Goal: Task Accomplishment & Management: Use online tool/utility

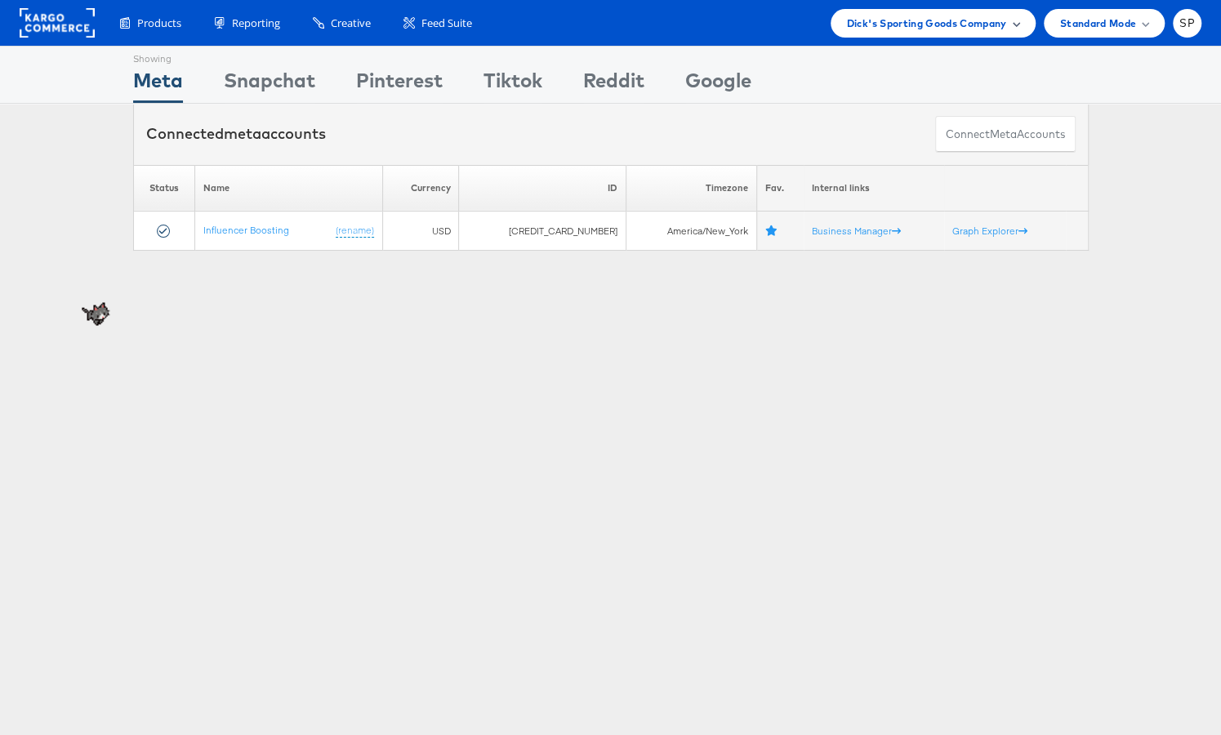
click at [1008, 21] on div "Dick's Sporting Goods Company" at bounding box center [933, 23] width 172 height 17
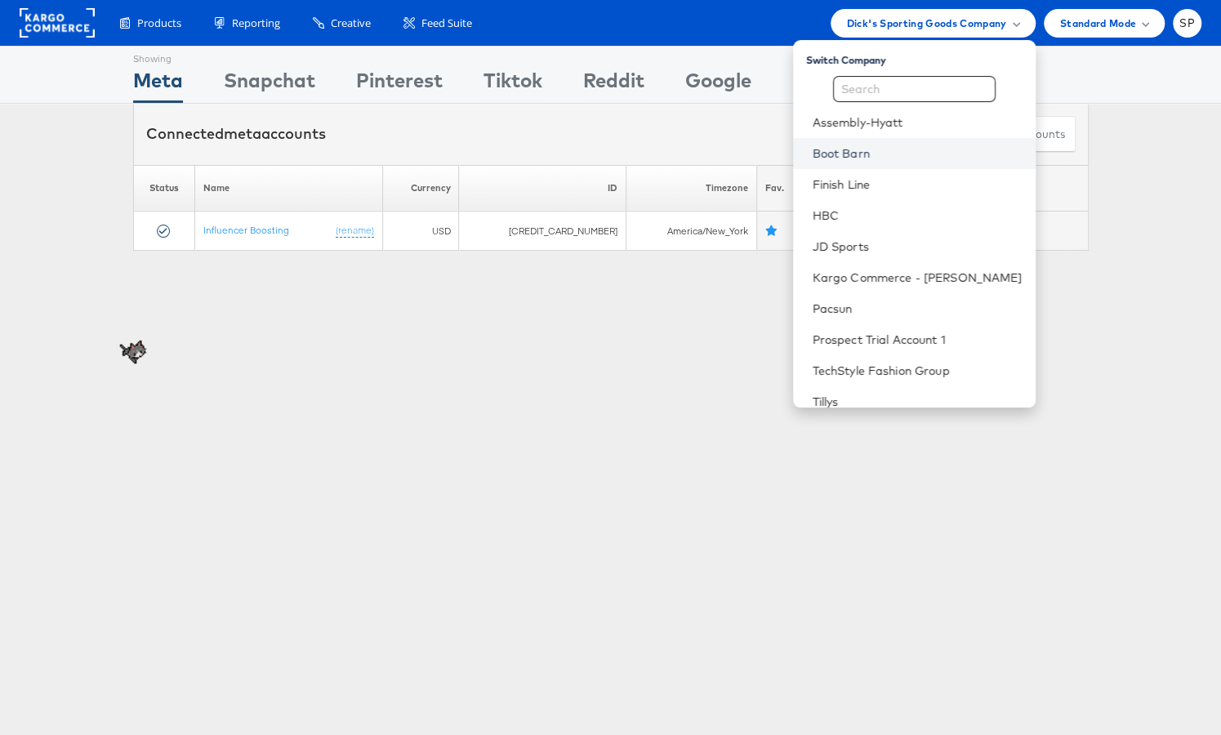
click at [897, 158] on link "Boot Barn" at bounding box center [918, 153] width 210 height 16
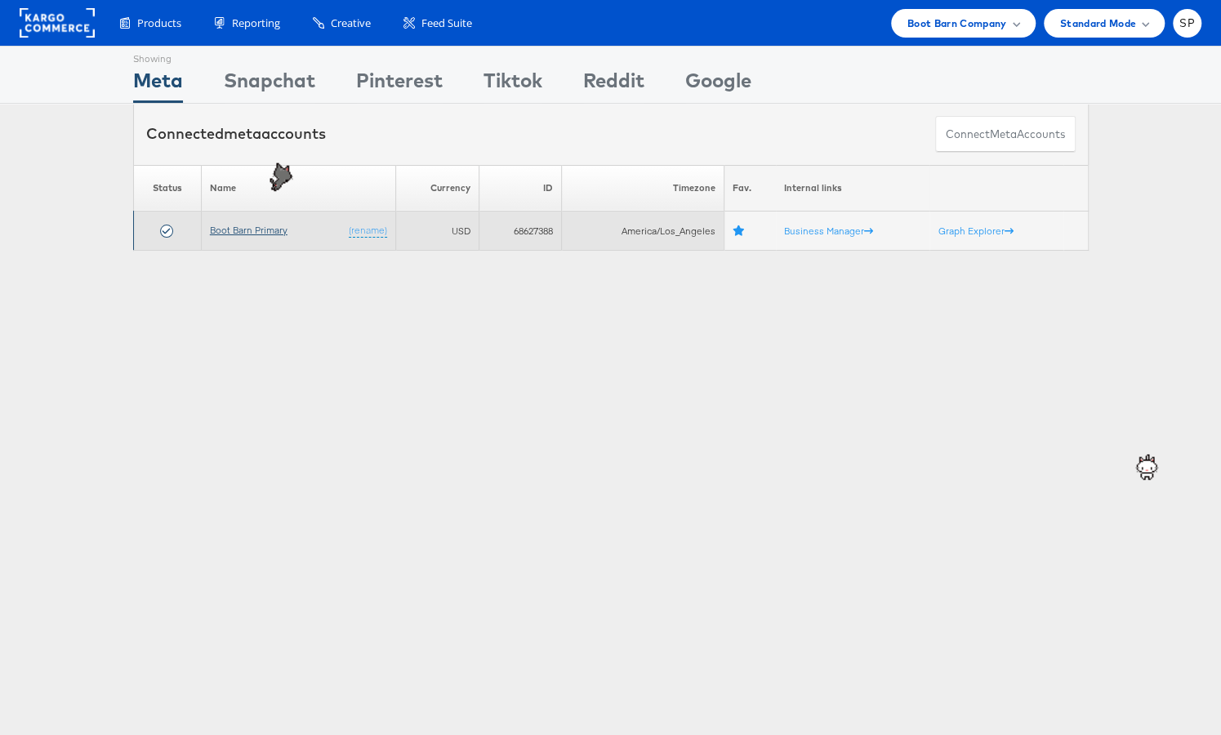
click at [243, 226] on link "Boot Barn Primary" at bounding box center [249, 230] width 78 height 12
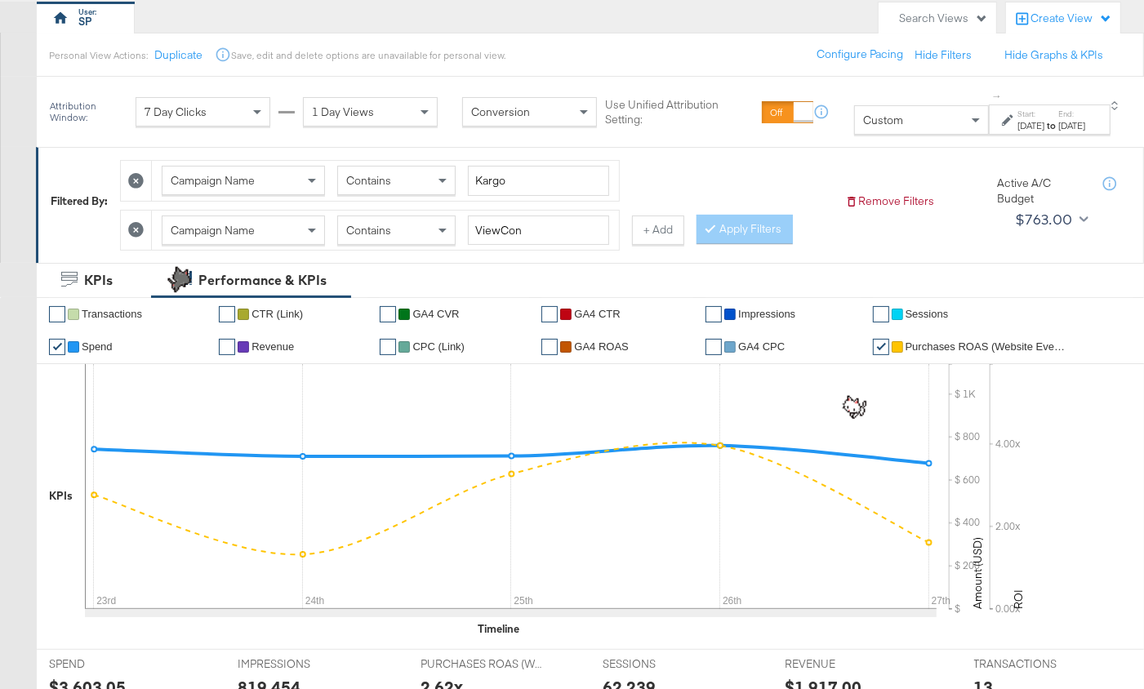
scroll to position [145, 0]
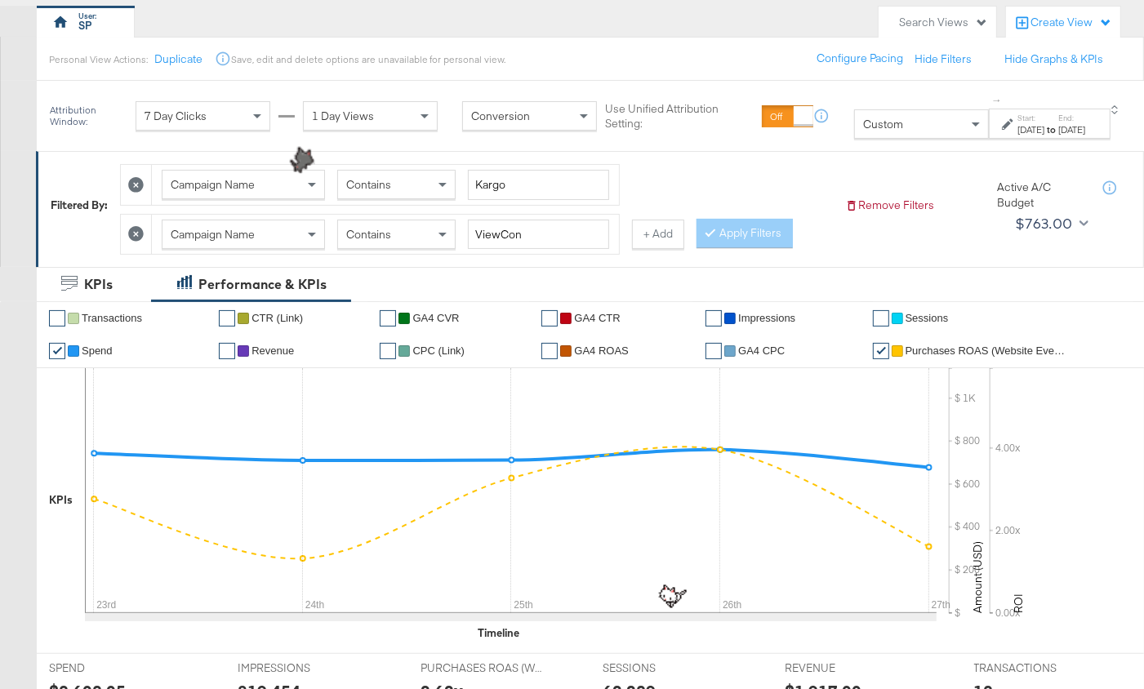
click at [133, 229] on icon at bounding box center [136, 234] width 16 height 16
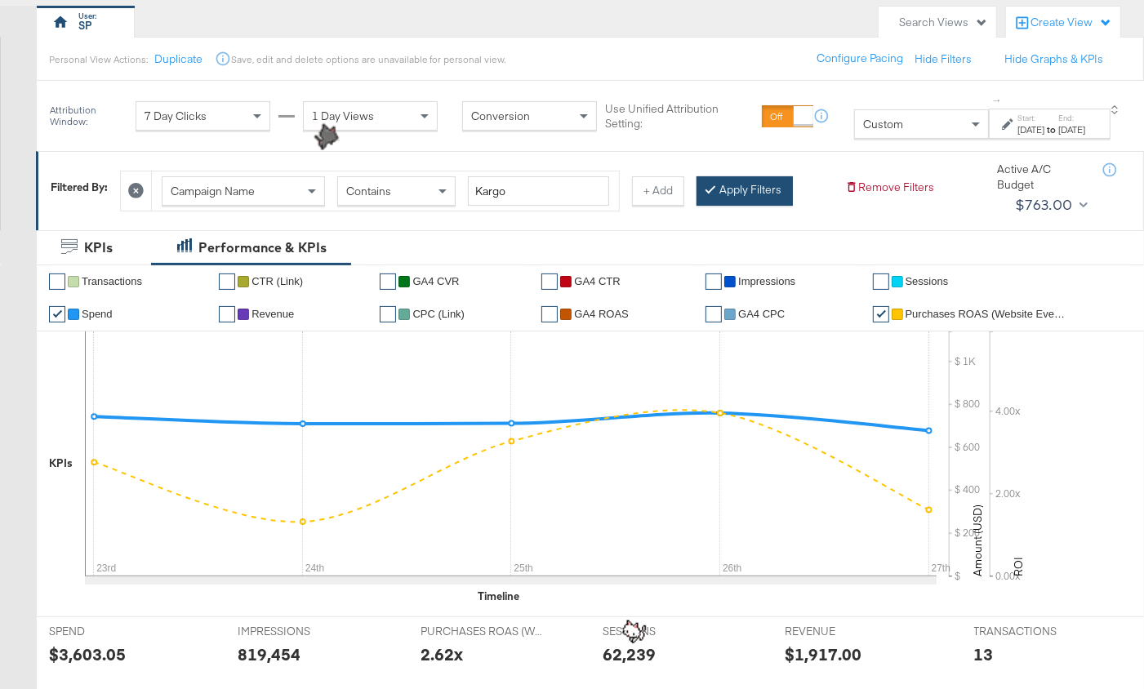
click at [762, 195] on button "Apply Filters" at bounding box center [745, 190] width 96 height 29
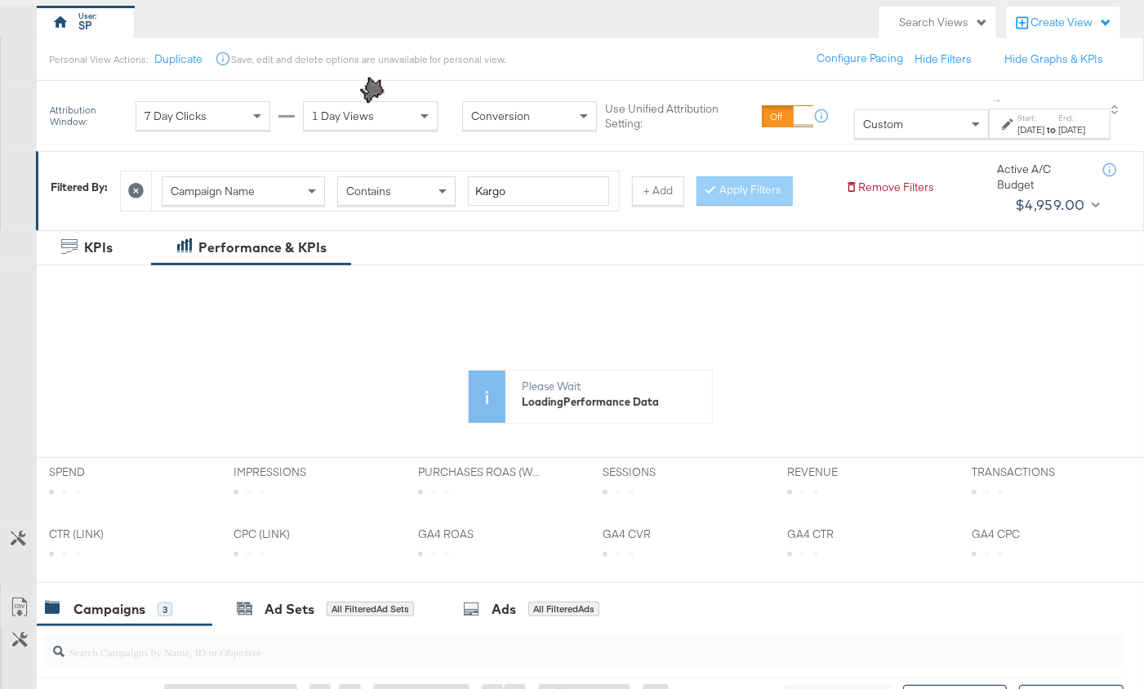
click at [1018, 120] on label "Start:" at bounding box center [1031, 118] width 27 height 11
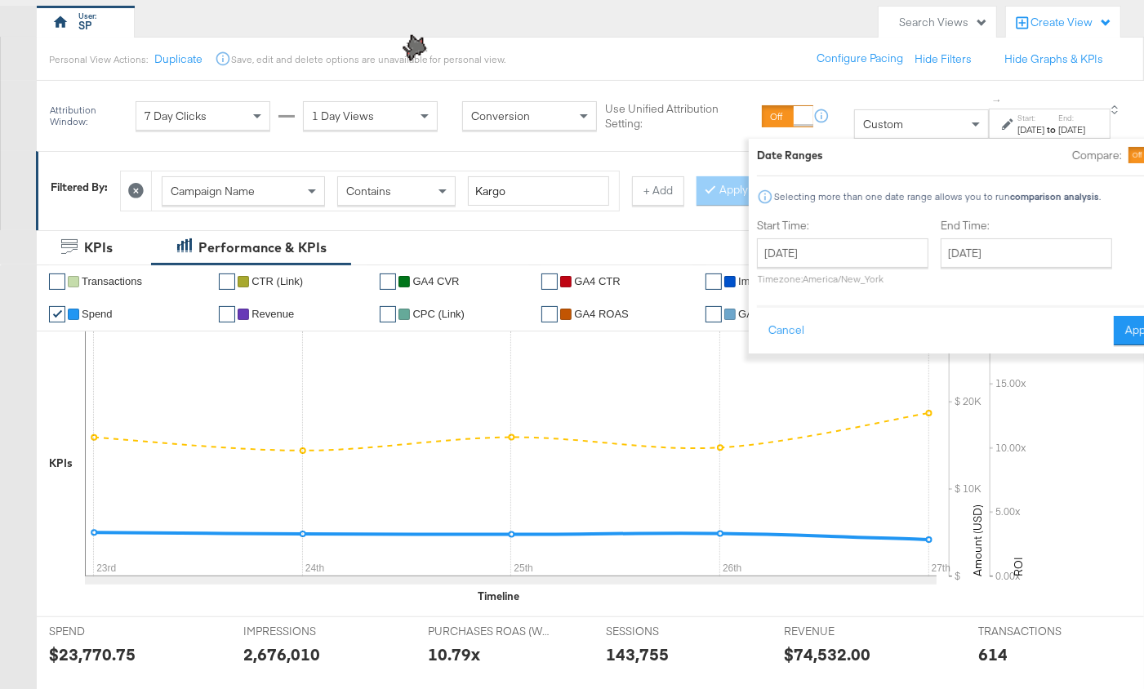
click at [1026, 114] on div "Start: Sep 23rd 2025 to End: Sep 27th 2025" at bounding box center [1052, 125] width 68 height 24
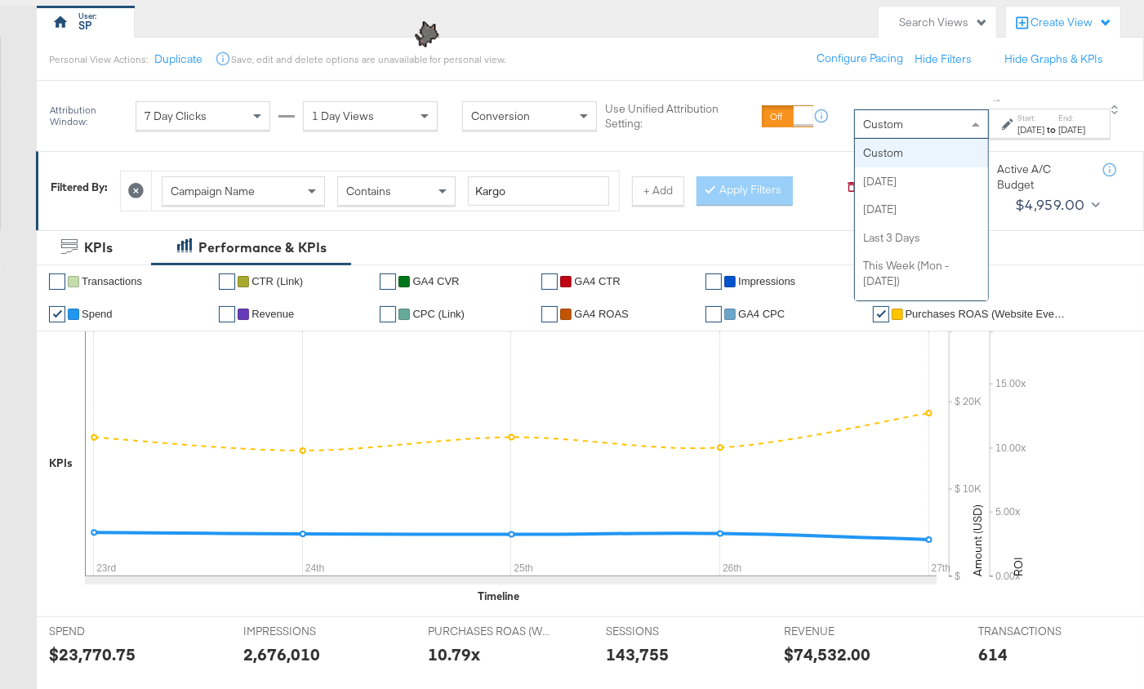
click at [879, 115] on div "Custom" at bounding box center [921, 124] width 133 height 28
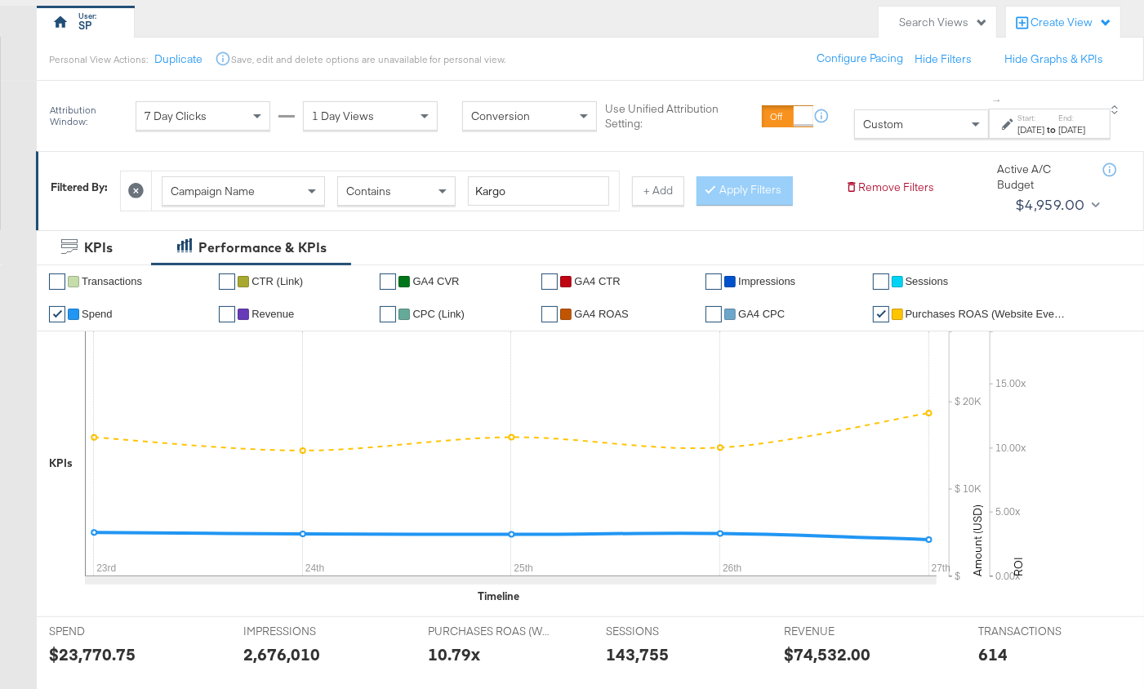
click at [1018, 123] on div "Sep 23rd 2025" at bounding box center [1031, 129] width 27 height 13
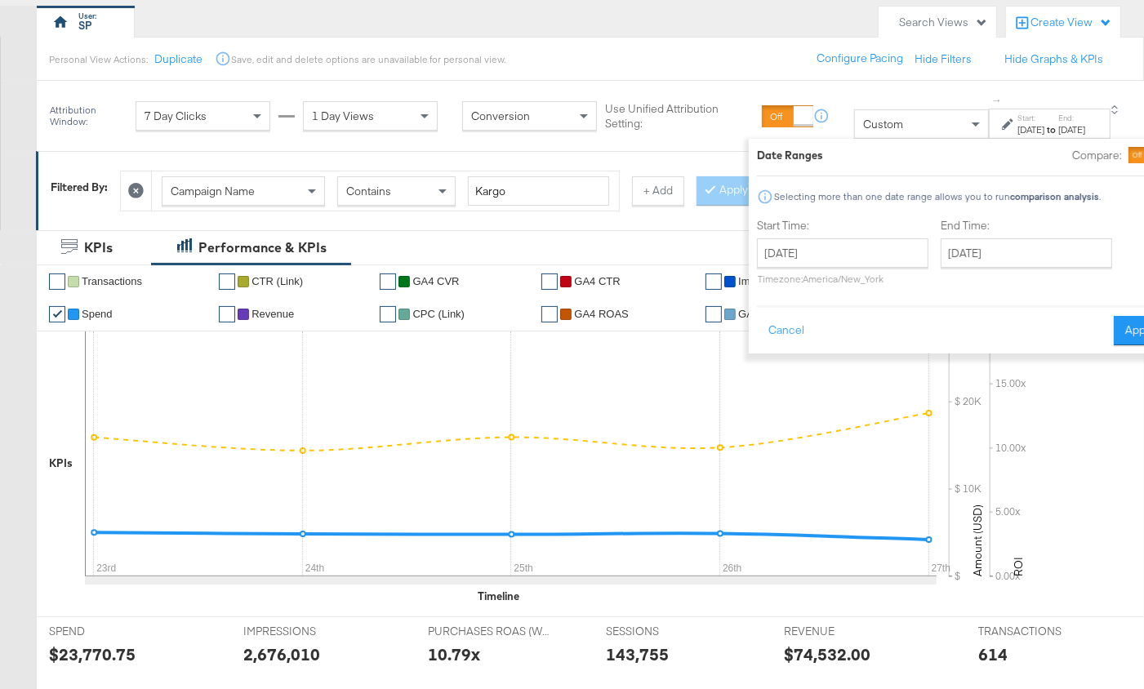
click at [813, 235] on div "Start Time: September 23rd 2025 ‹ September 2025 › Su Mo Tu We Th Fr Sa 31 1 2 …" at bounding box center [842, 255] width 171 height 74
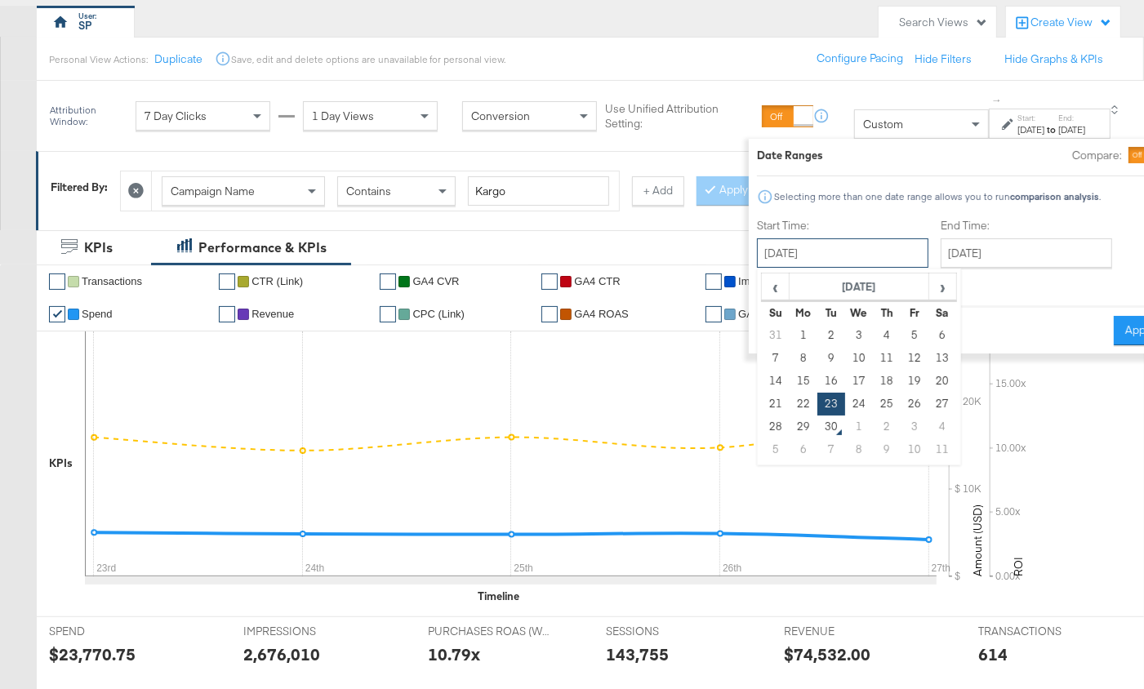
click at [814, 254] on input "September 23rd 2025" at bounding box center [842, 252] width 171 height 29
click at [790, 416] on td "29" at bounding box center [804, 427] width 28 height 23
type input "September 29th 2025"
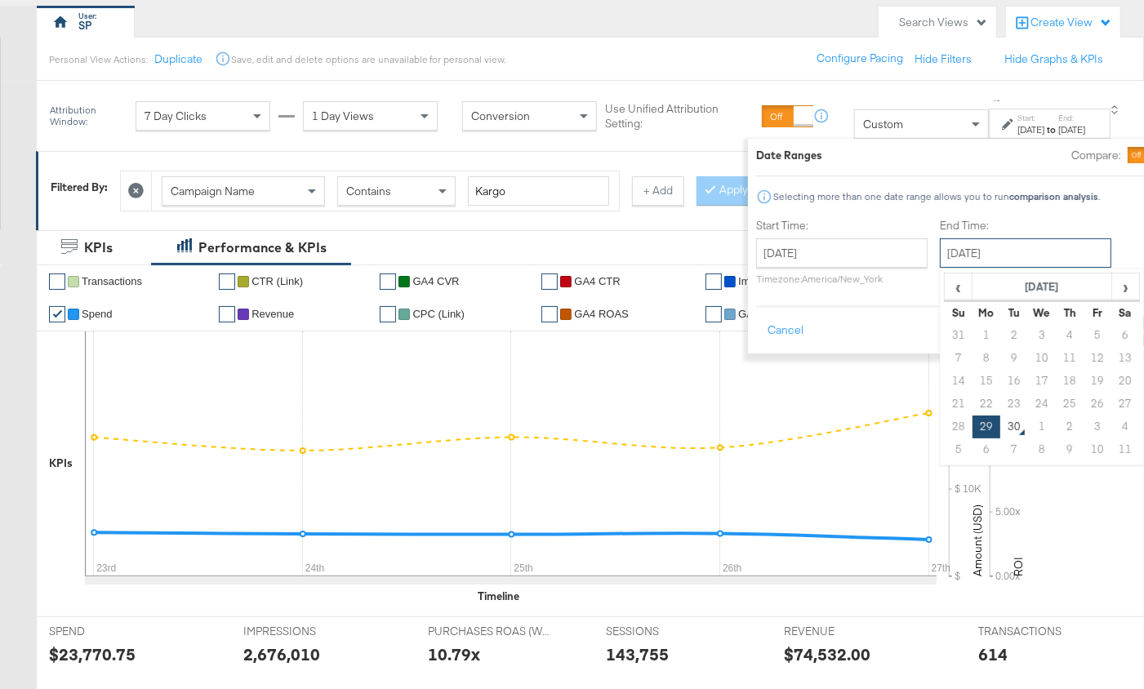
click at [940, 261] on input "September 29th 2025" at bounding box center [1025, 252] width 171 height 29
click at [1000, 416] on td "30" at bounding box center [1014, 427] width 28 height 23
type input "September 30th 2025"
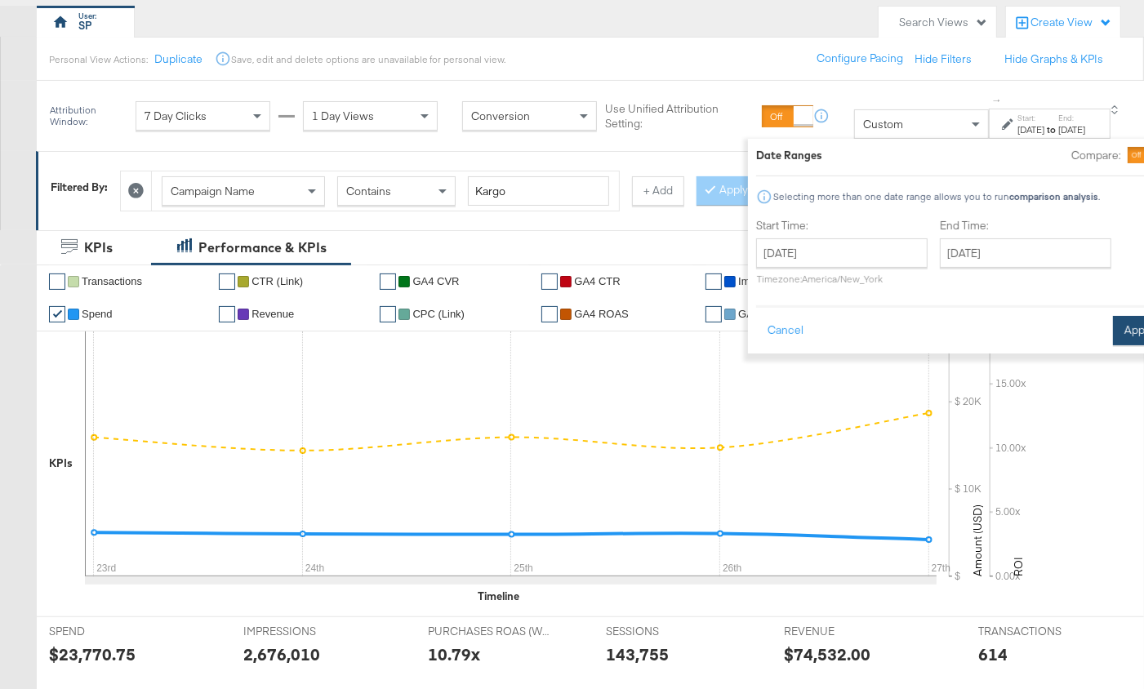
click at [1113, 316] on button "Apply" at bounding box center [1138, 330] width 51 height 29
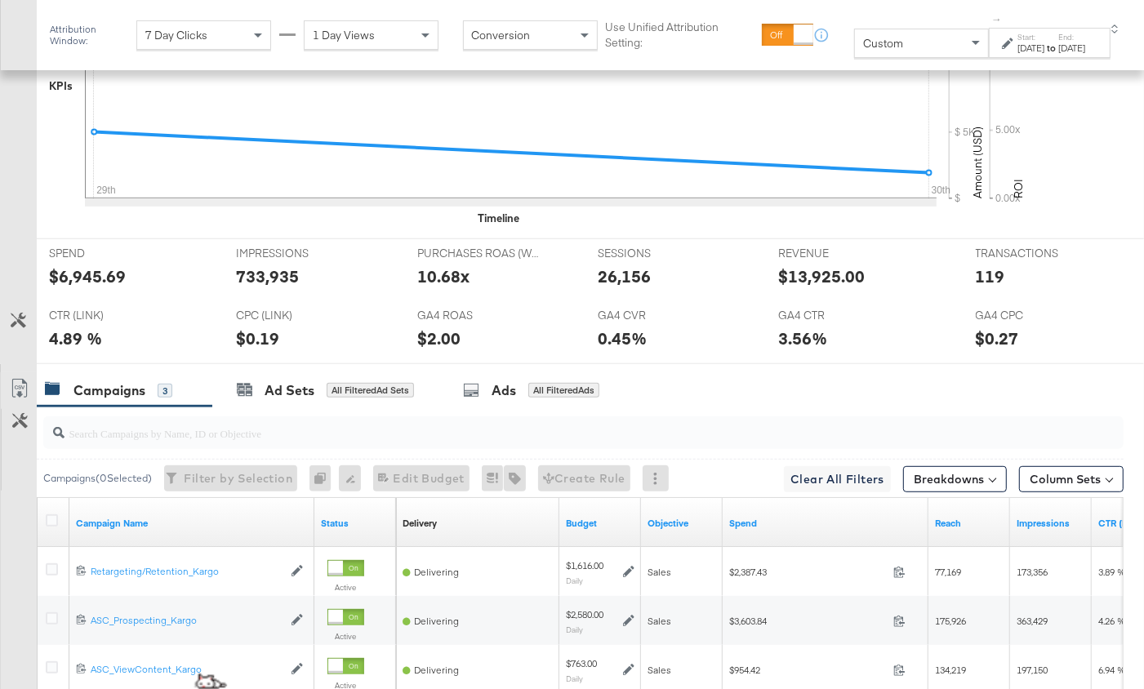
scroll to position [525, 0]
click at [1018, 42] on div "Sep 29th 2025" at bounding box center [1031, 48] width 27 height 13
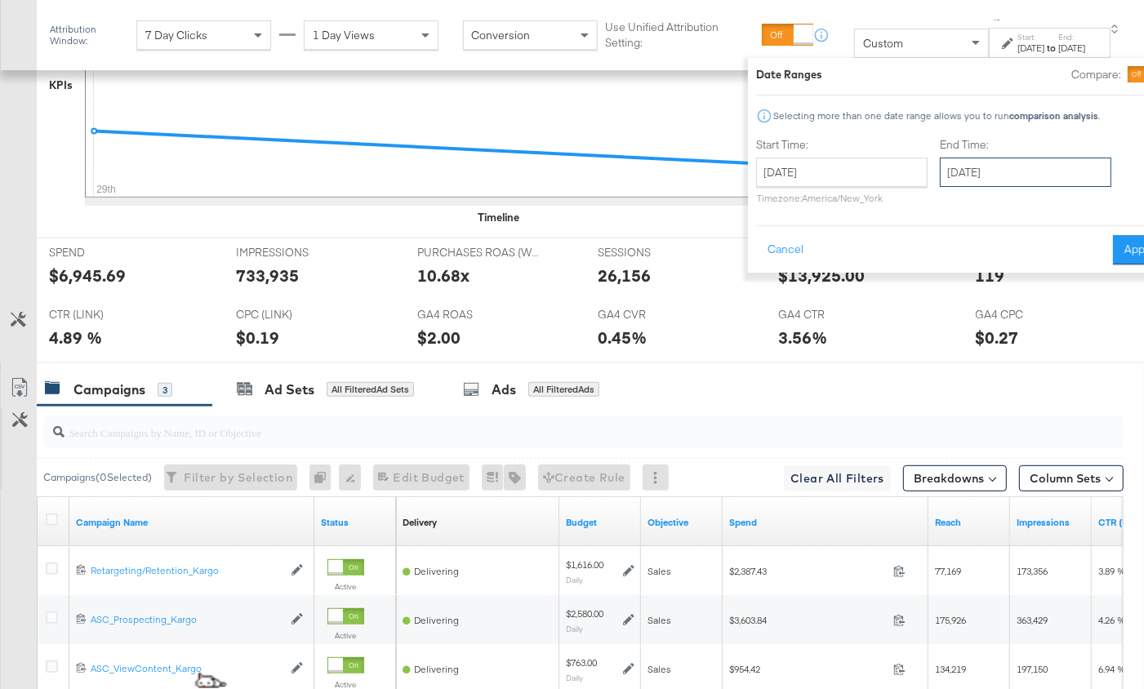
click at [940, 171] on input "September 30th 2025" at bounding box center [1025, 172] width 171 height 29
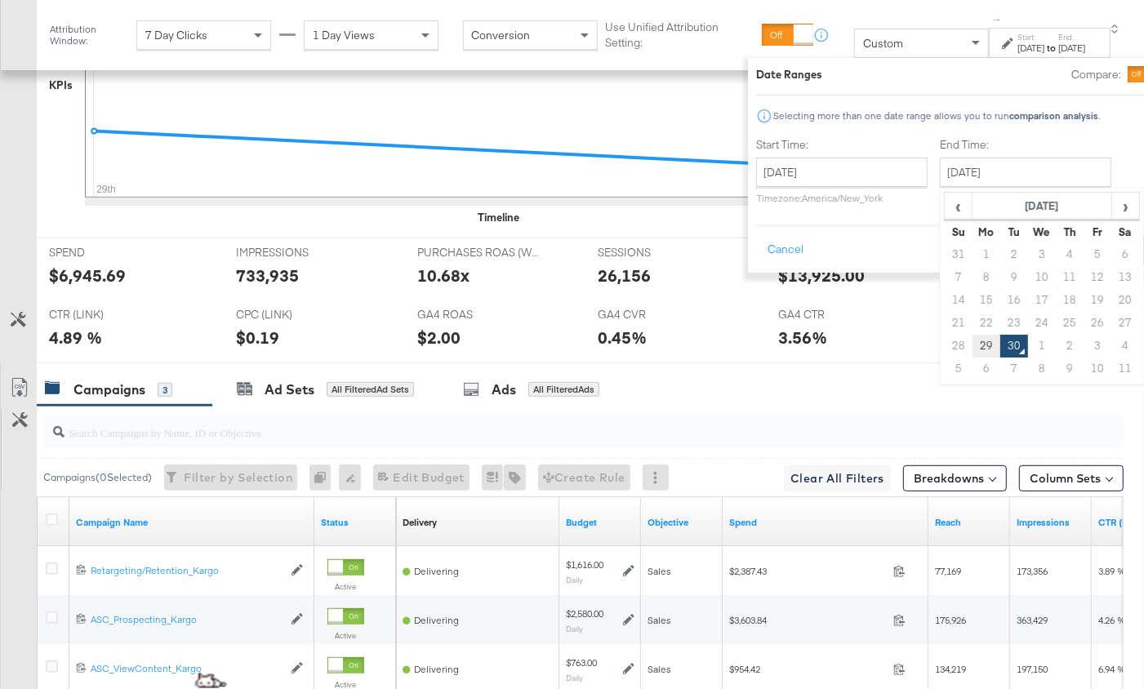
click at [973, 337] on td "29" at bounding box center [987, 346] width 28 height 23
type input "September 29th 2025"
click at [1113, 251] on button "Apply" at bounding box center [1138, 249] width 51 height 29
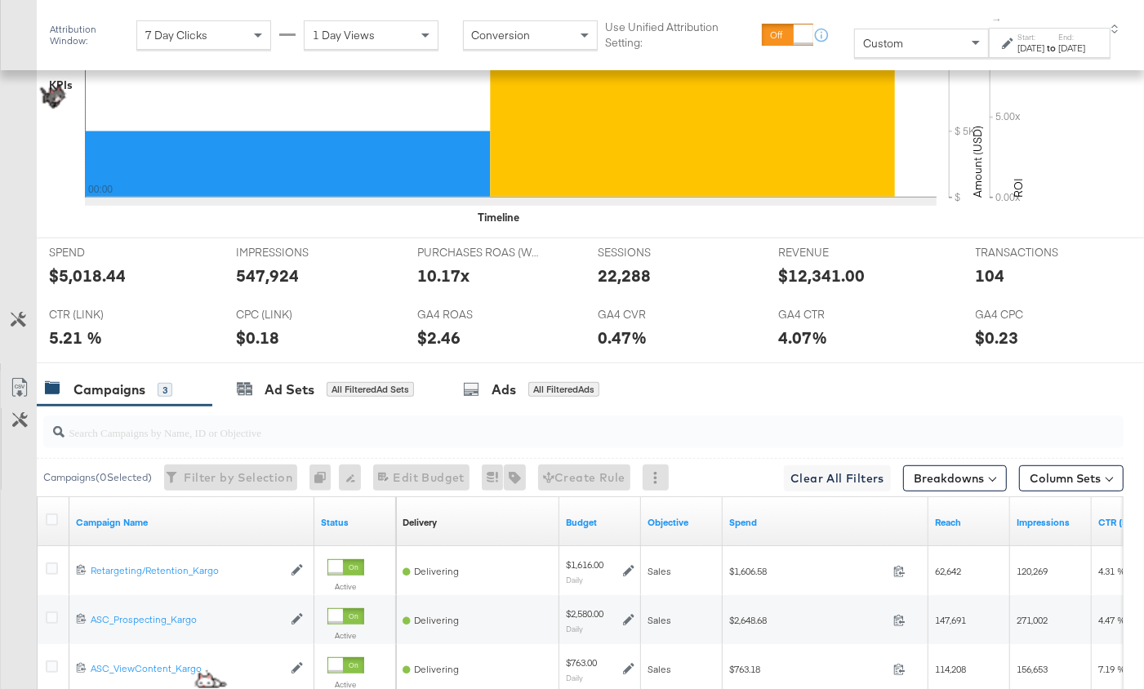
click at [1018, 49] on div "Sep 29th 2025" at bounding box center [1031, 48] width 27 height 13
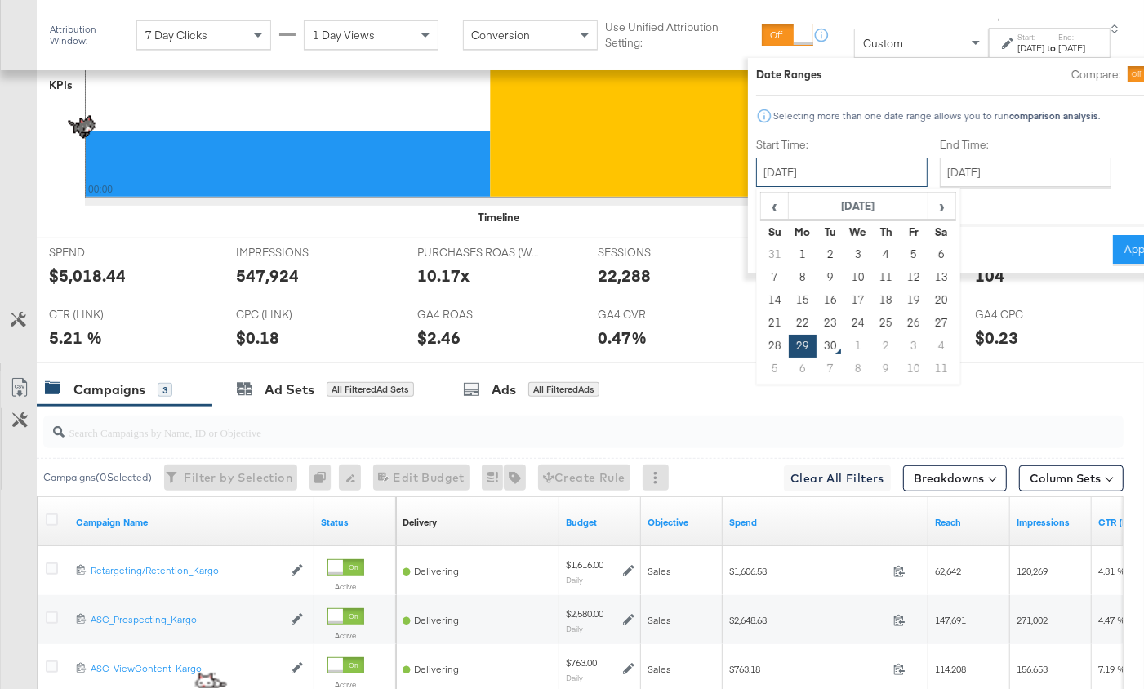
click at [778, 173] on input "September 29th 2025" at bounding box center [841, 172] width 171 height 29
click at [761, 335] on td "28" at bounding box center [775, 346] width 28 height 23
type input "September 28th 2025"
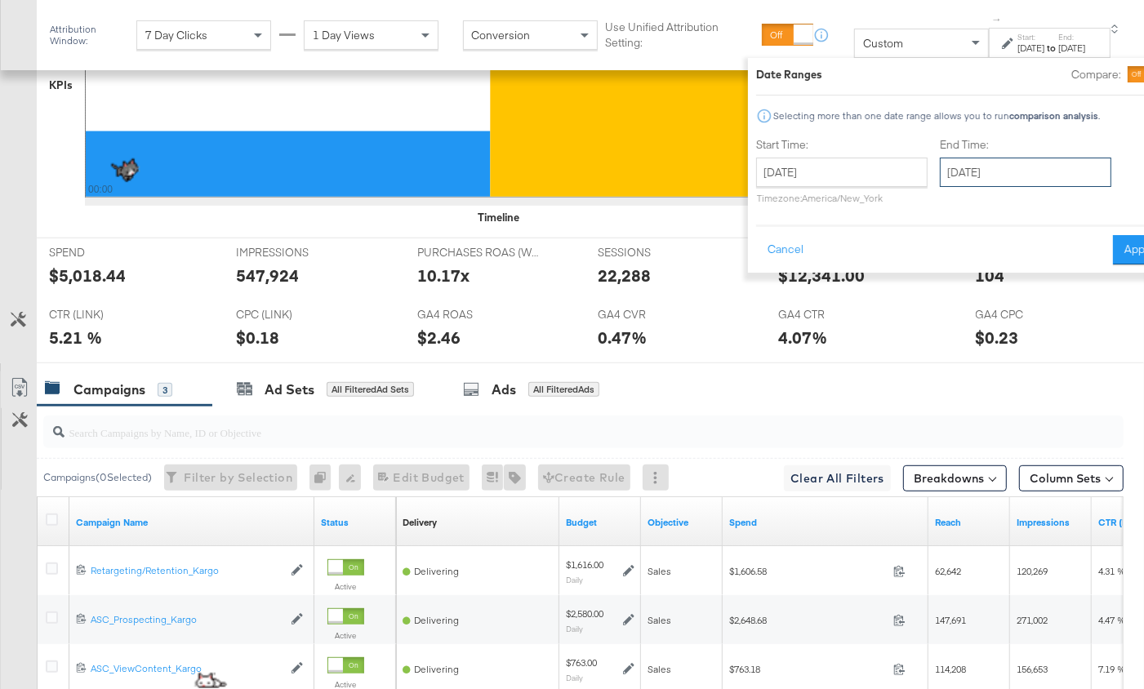
click at [950, 171] on input "September 29th 2025" at bounding box center [1025, 172] width 171 height 29
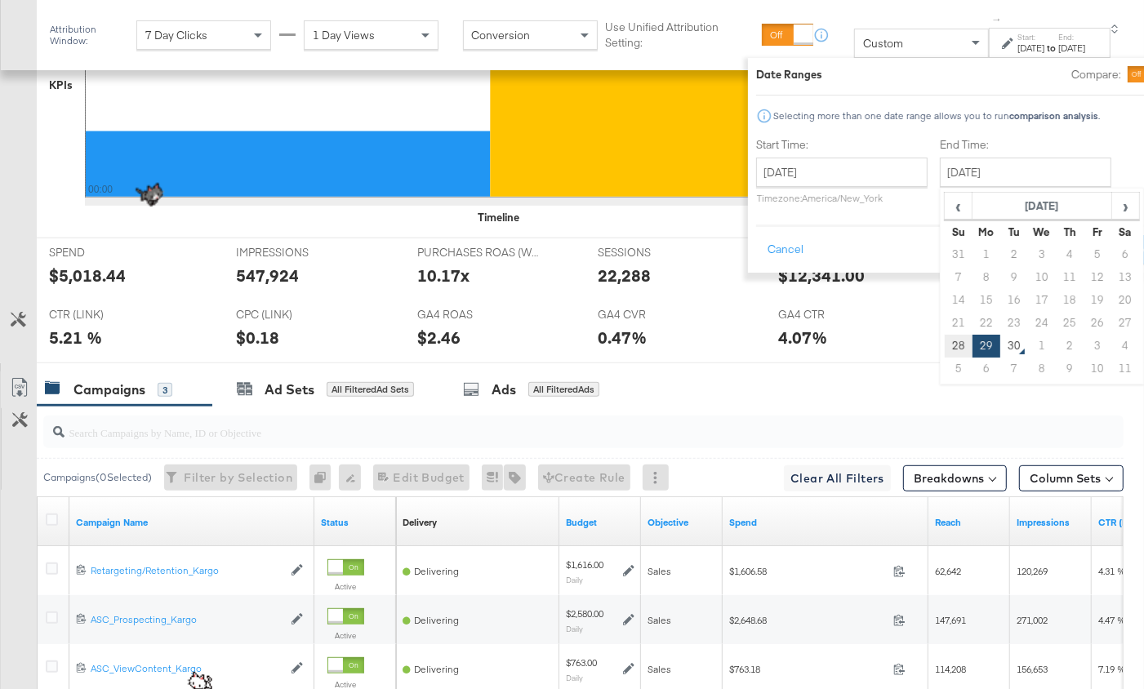
click at [945, 341] on td "28" at bounding box center [959, 346] width 28 height 23
type input "September 28th 2025"
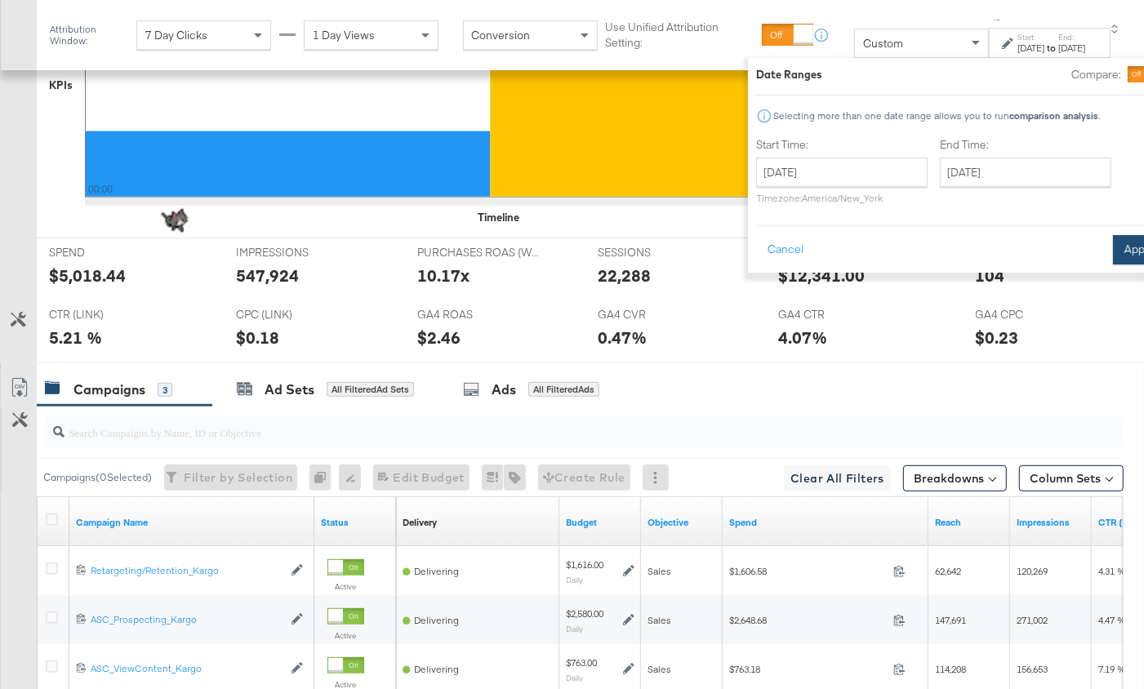
click at [1113, 251] on button "Apply" at bounding box center [1138, 249] width 51 height 29
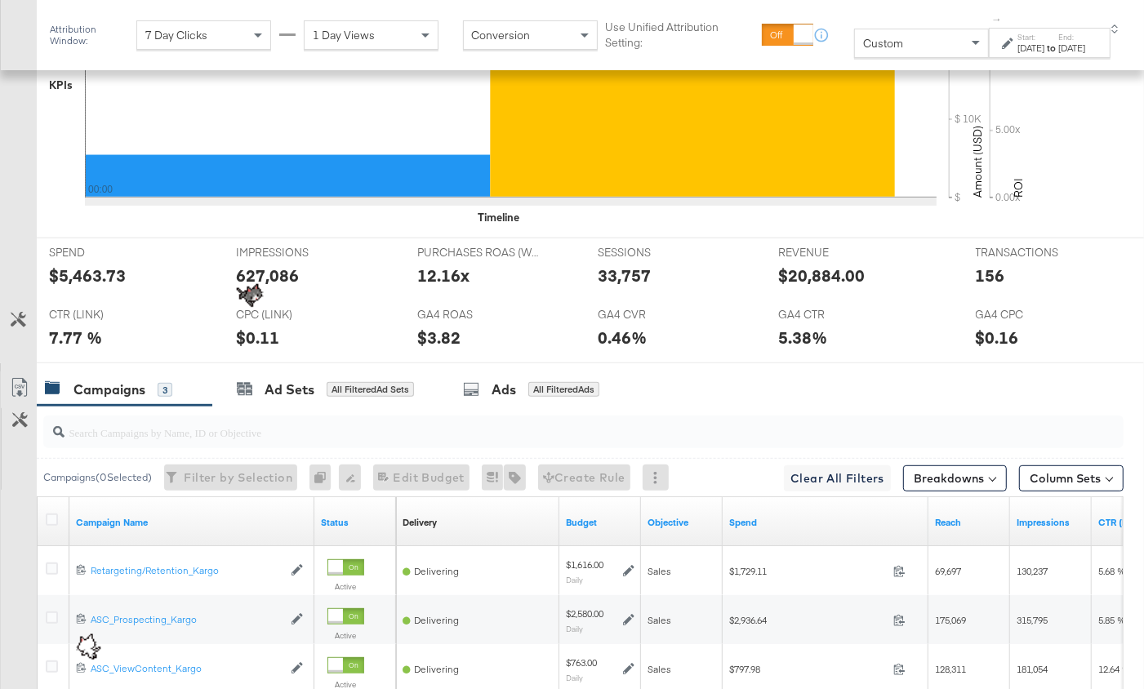
click at [1022, 44] on div "Sep 28th 2025" at bounding box center [1031, 48] width 27 height 13
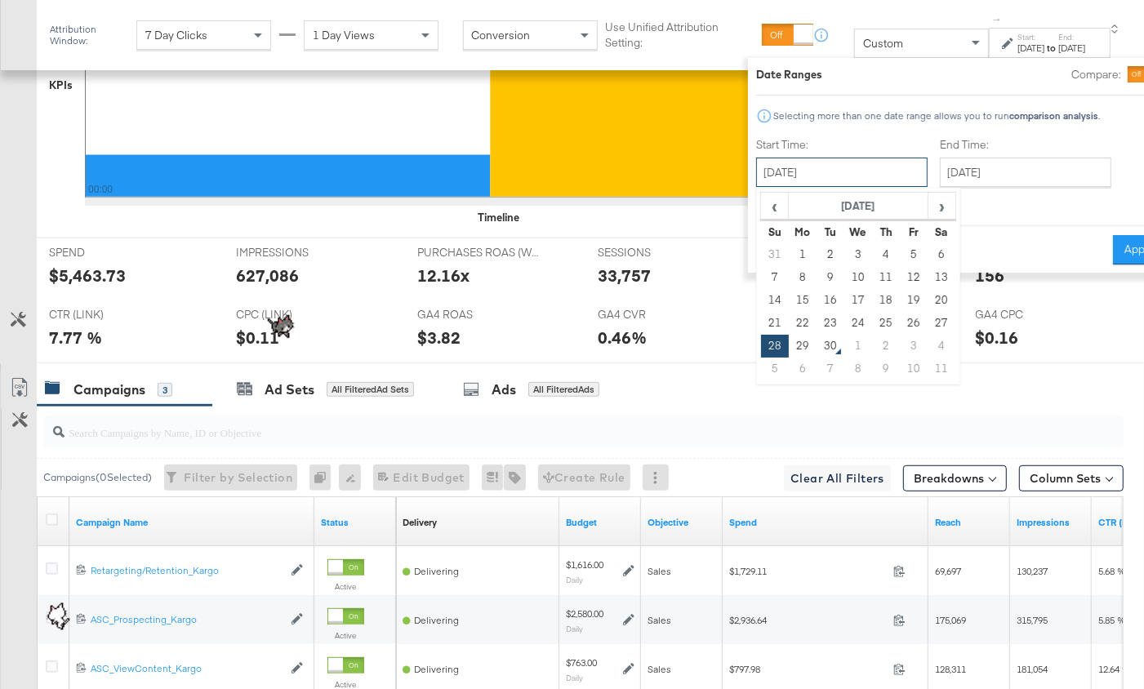
click at [842, 185] on input "September 28th 2025" at bounding box center [841, 172] width 171 height 29
click at [817, 340] on td "30" at bounding box center [831, 346] width 28 height 23
type input "September 30th 2025"
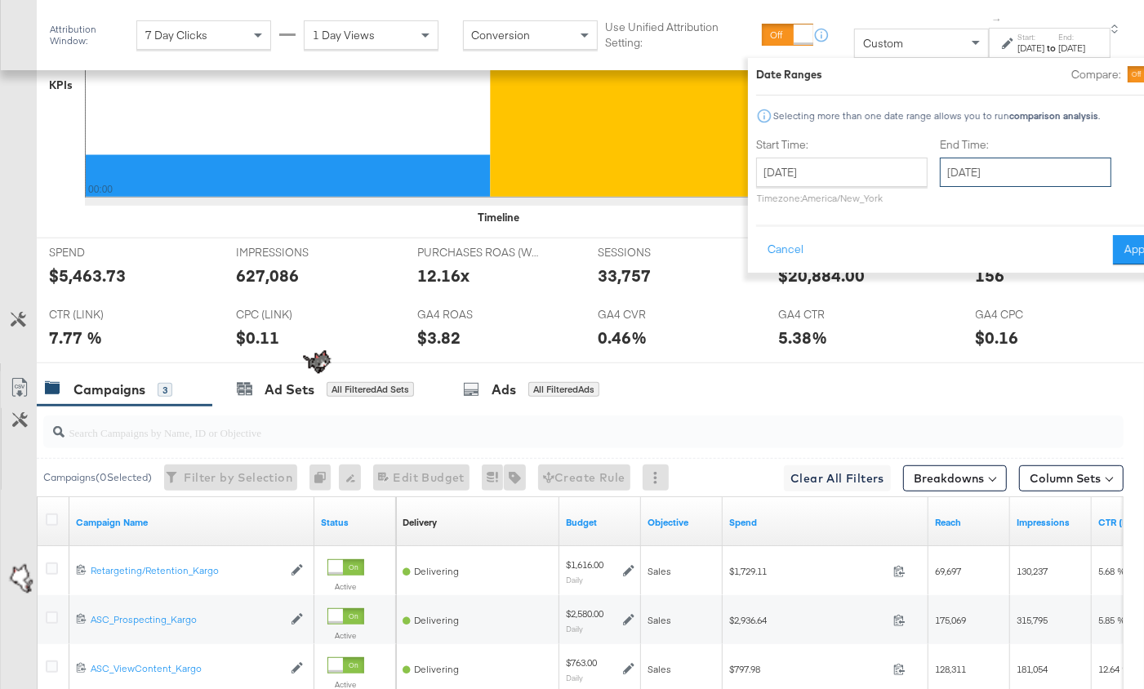
click at [941, 175] on input "September 30th 2025" at bounding box center [1025, 172] width 171 height 29
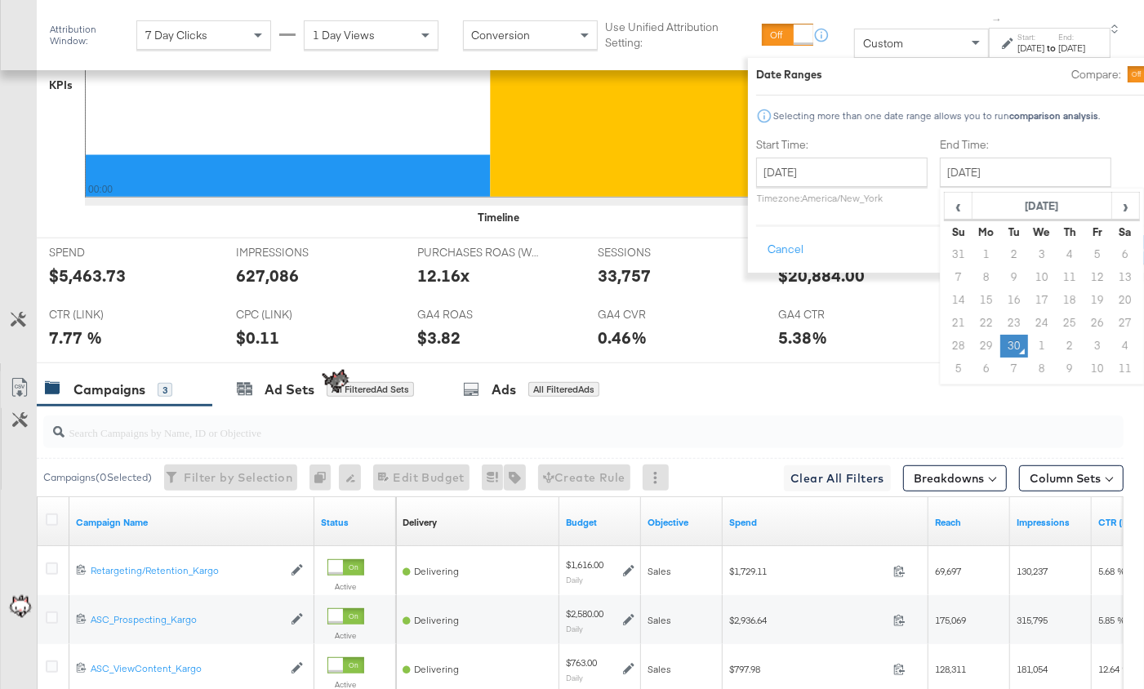
click at [1000, 341] on td "30" at bounding box center [1014, 346] width 28 height 23
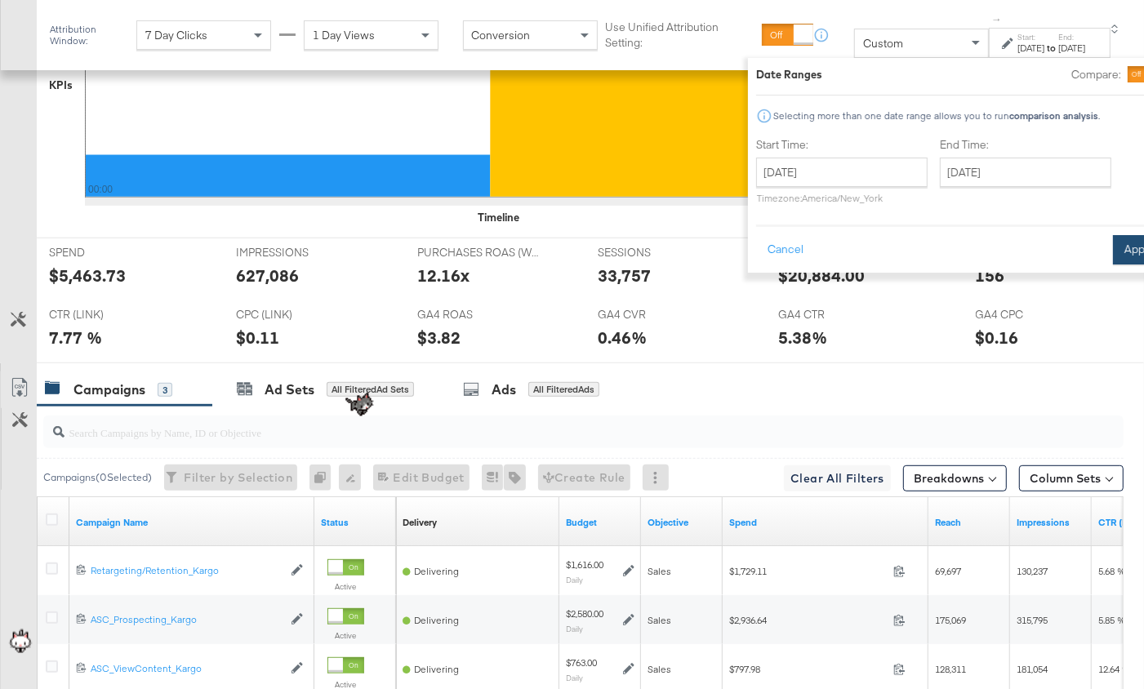
click at [1113, 243] on button "Apply" at bounding box center [1138, 249] width 51 height 29
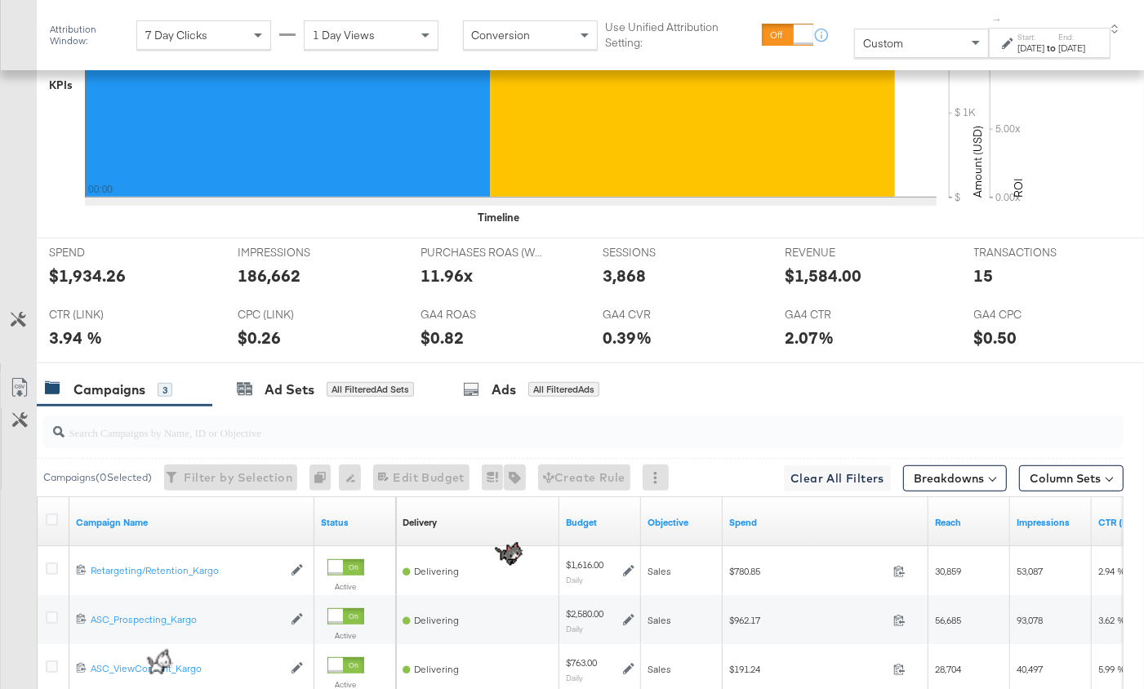
click at [1044, 46] on strong "to" at bounding box center [1051, 48] width 14 height 12
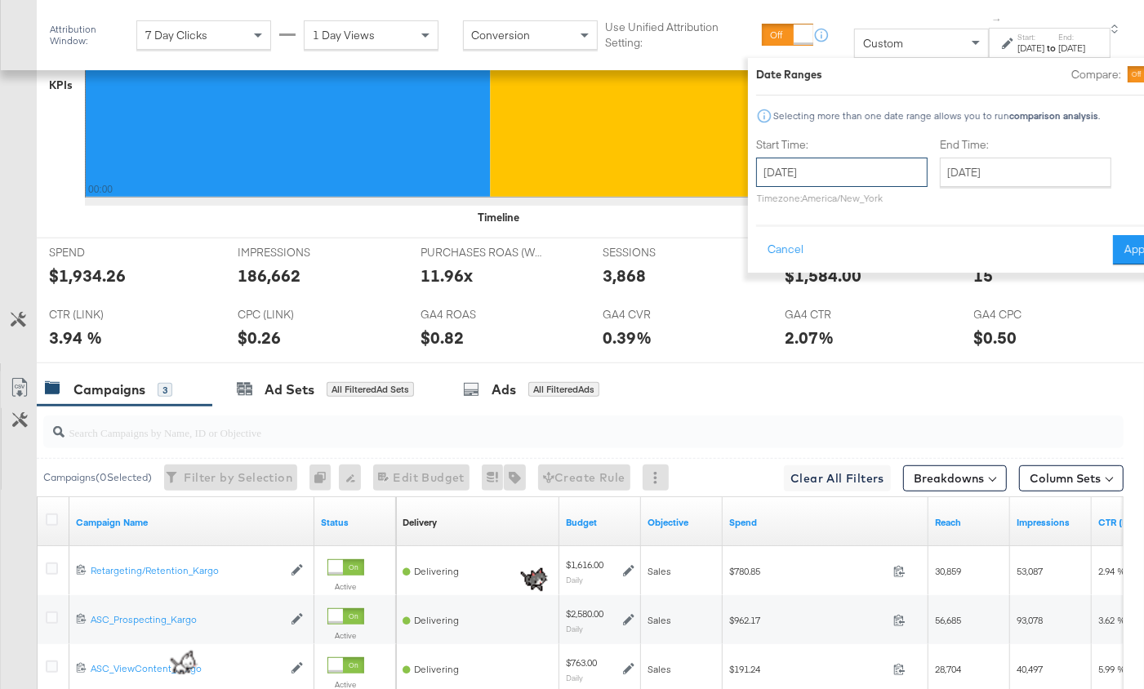
click at [786, 174] on input "September 30th 2025" at bounding box center [841, 172] width 171 height 29
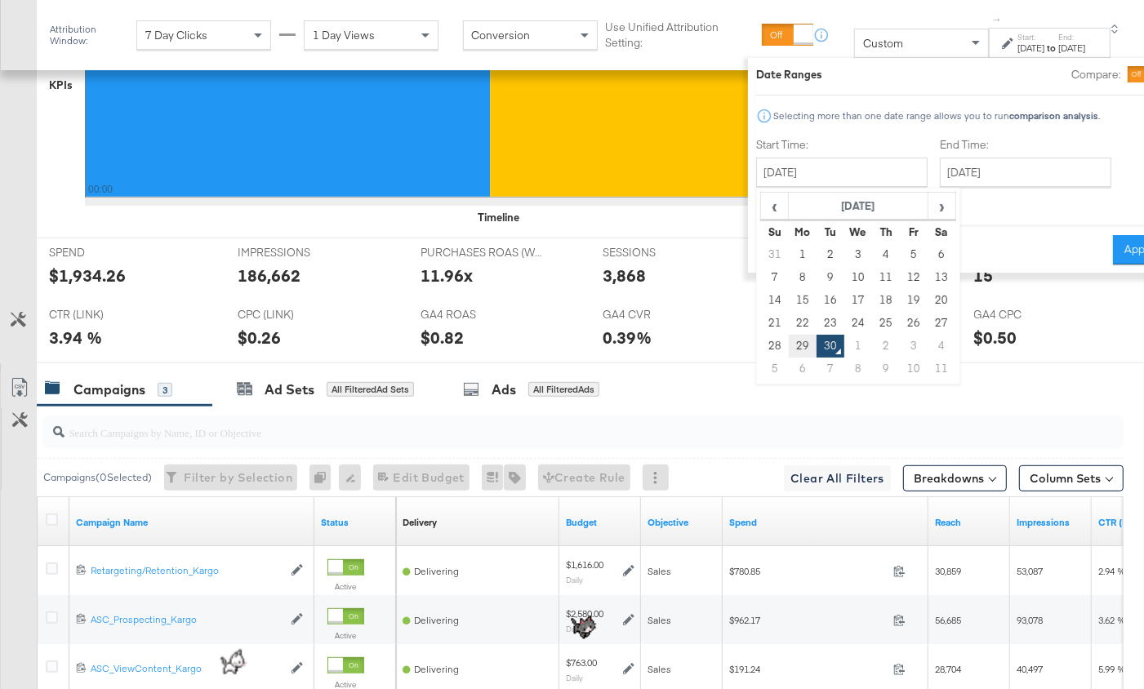
click at [789, 349] on td "29" at bounding box center [803, 346] width 28 height 23
type input "September 29th 2025"
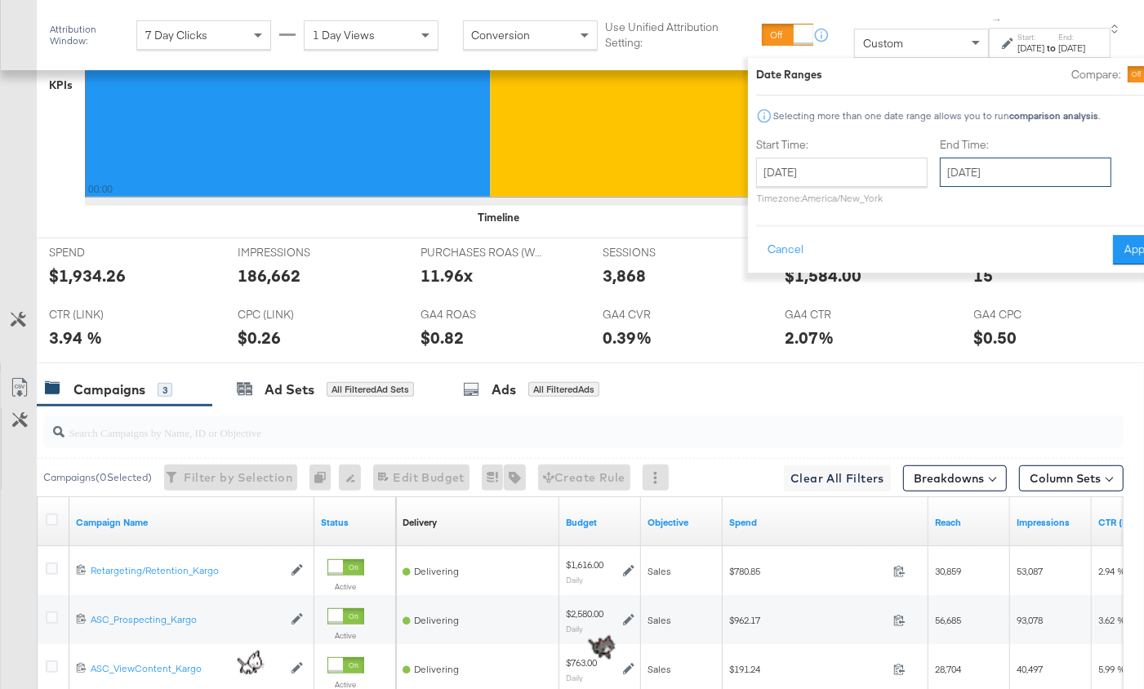
click at [940, 162] on input "September 30th 2025" at bounding box center [1025, 172] width 171 height 29
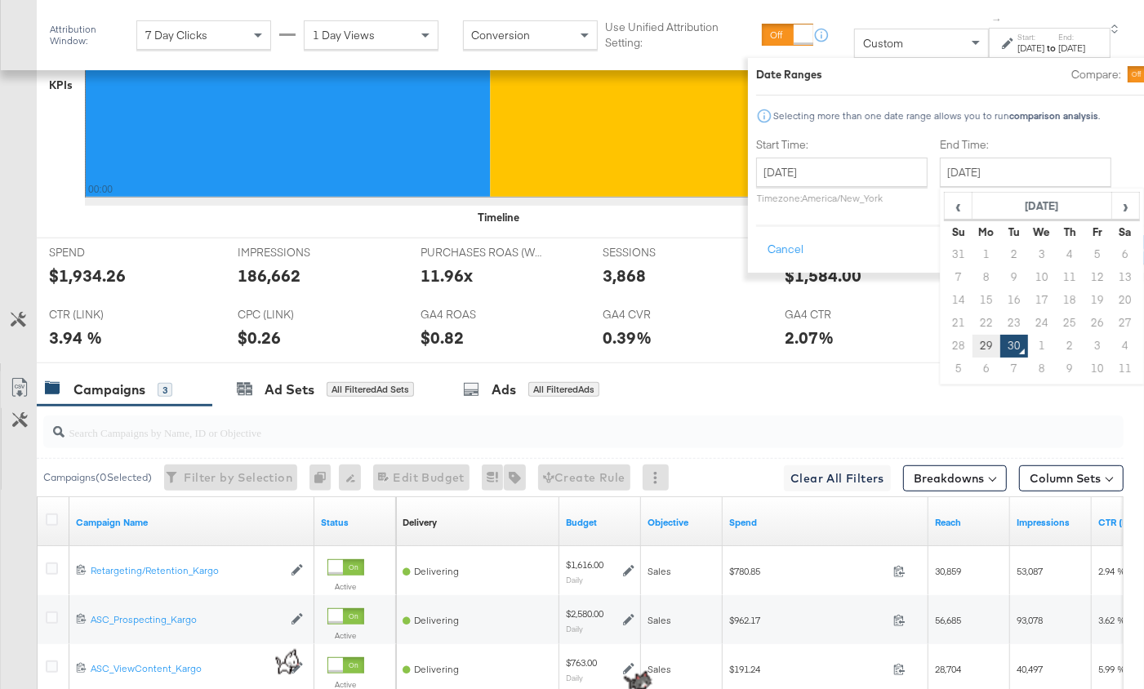
click at [973, 340] on td "29" at bounding box center [987, 346] width 28 height 23
type input "September 29th 2025"
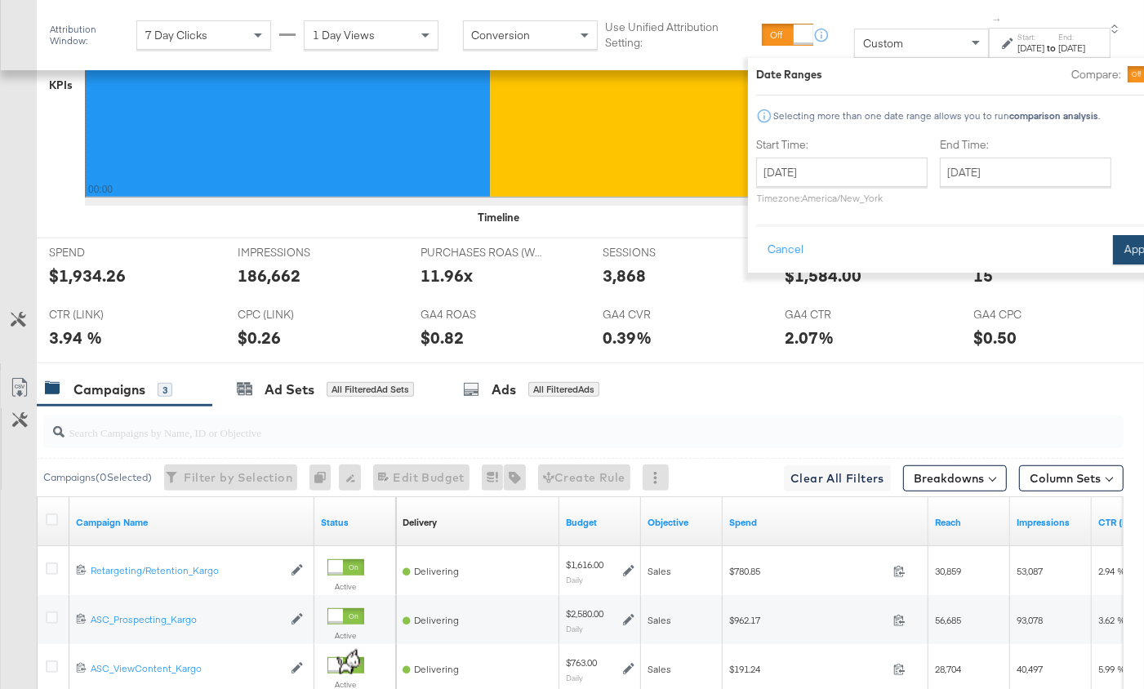
click at [1113, 250] on button "Apply" at bounding box center [1138, 249] width 51 height 29
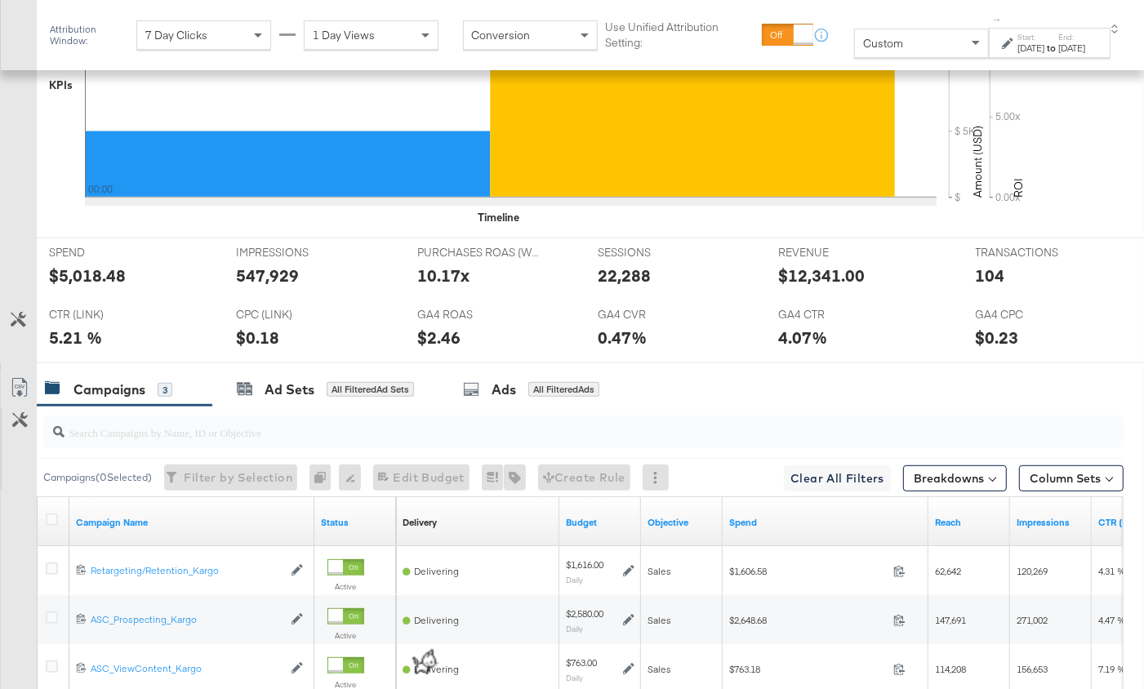
click at [1018, 44] on div "Sep 29th 2025" at bounding box center [1031, 48] width 27 height 13
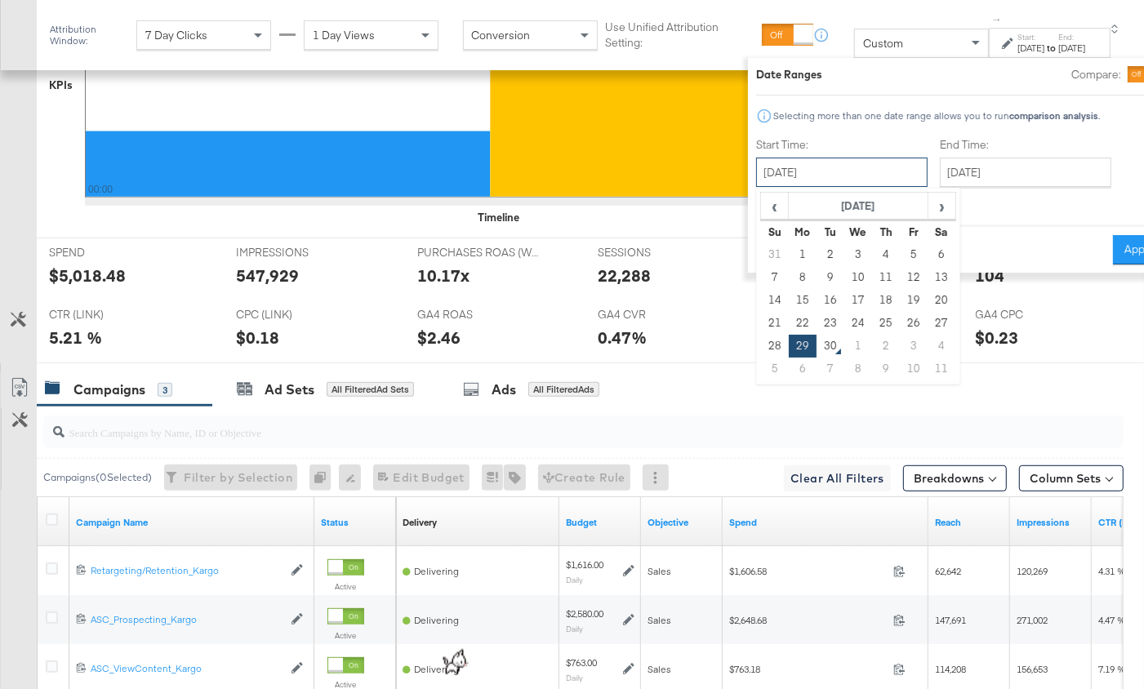
click at [798, 180] on input "September 29th 2025" at bounding box center [841, 172] width 171 height 29
click at [761, 345] on td "28" at bounding box center [775, 346] width 28 height 23
type input "September 28th 2025"
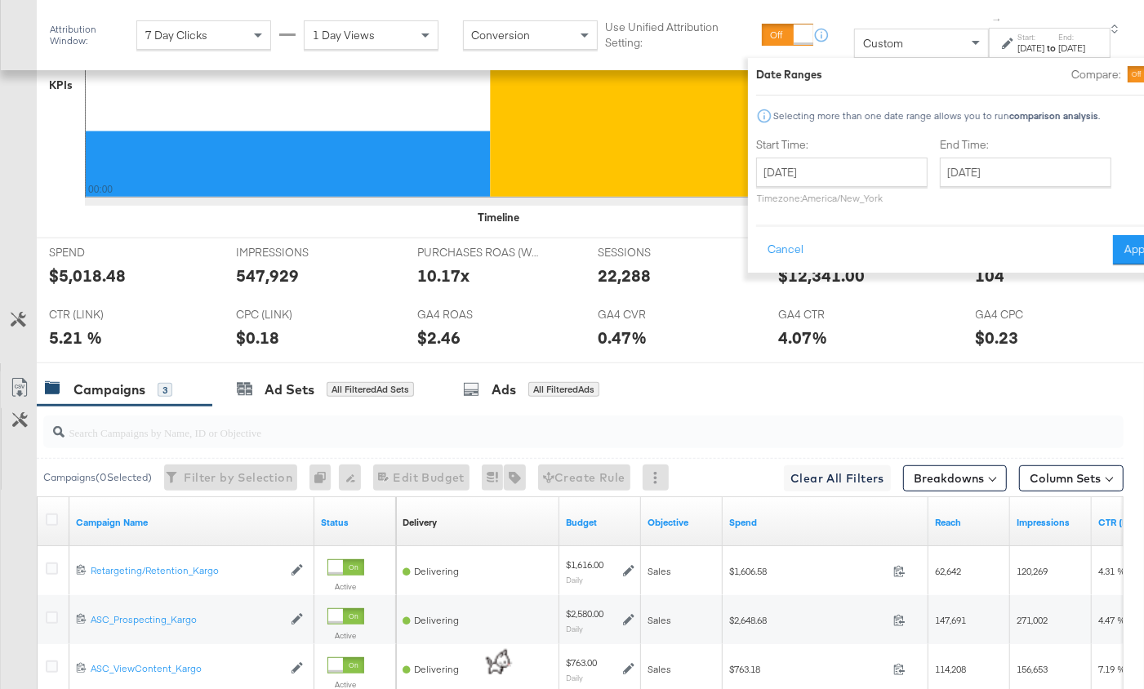
click at [940, 190] on div "End Time: September 29th 2025 ‹ September 2025 › Su Mo Tu We Th Fr Sa 31 1 2 3 …" at bounding box center [1029, 174] width 178 height 74
click at [940, 173] on input "September 29th 2025" at bounding box center [1025, 172] width 171 height 29
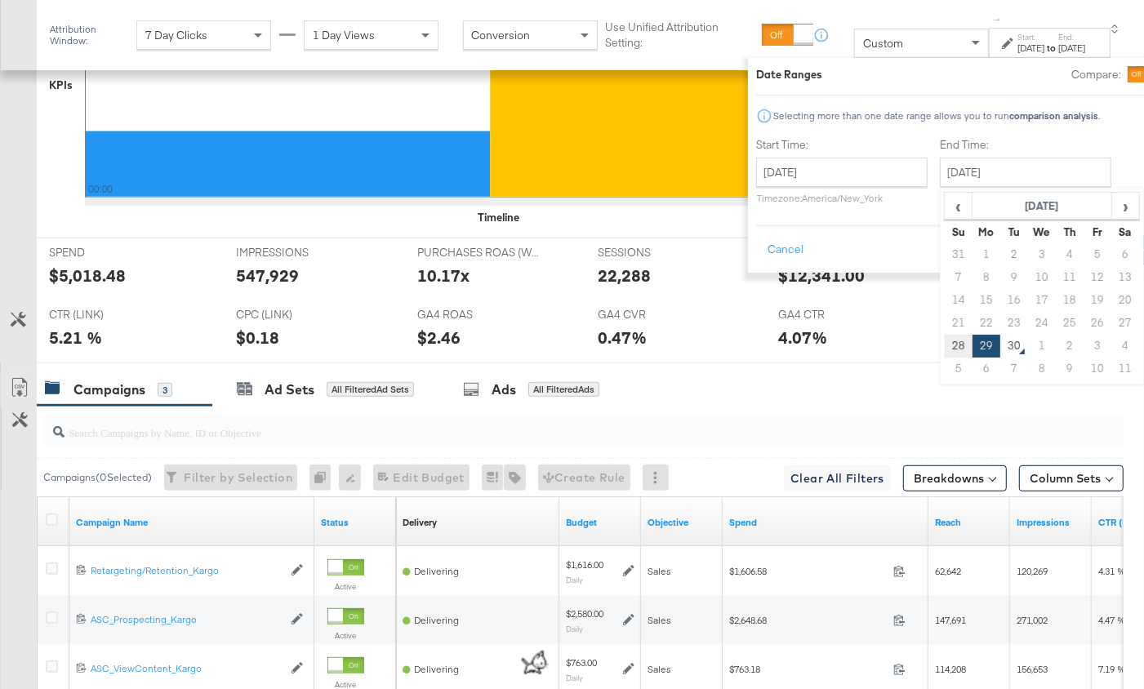
click at [945, 341] on td "28" at bounding box center [959, 346] width 28 height 23
type input "September 28th 2025"
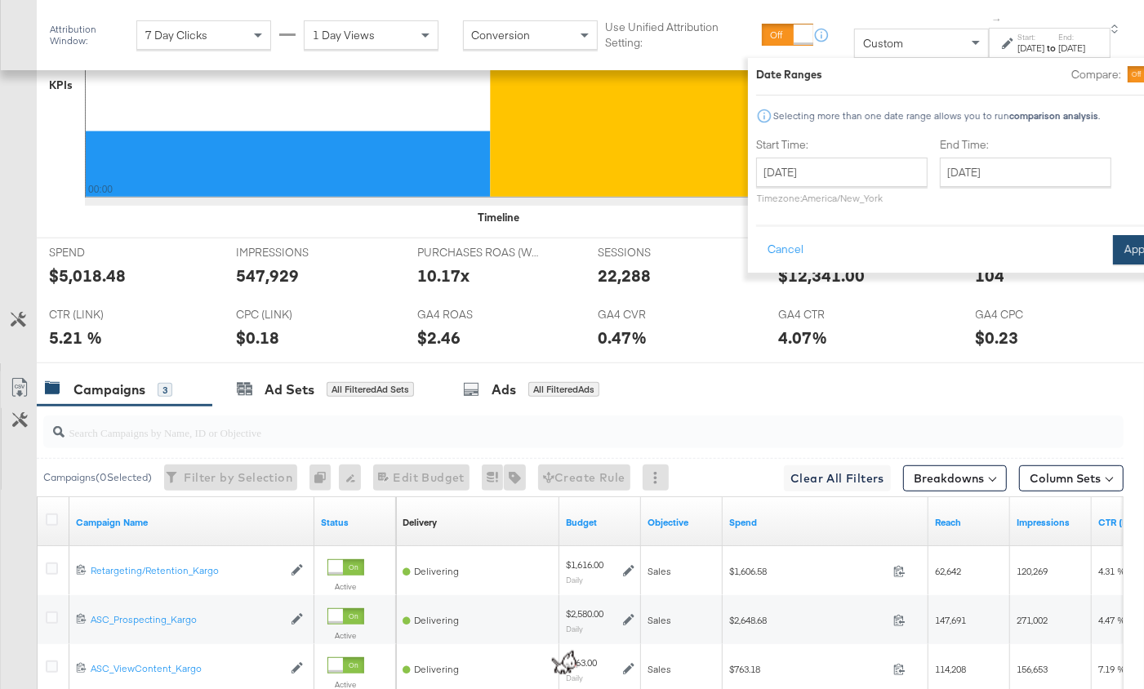
click at [1113, 248] on button "Apply" at bounding box center [1138, 249] width 51 height 29
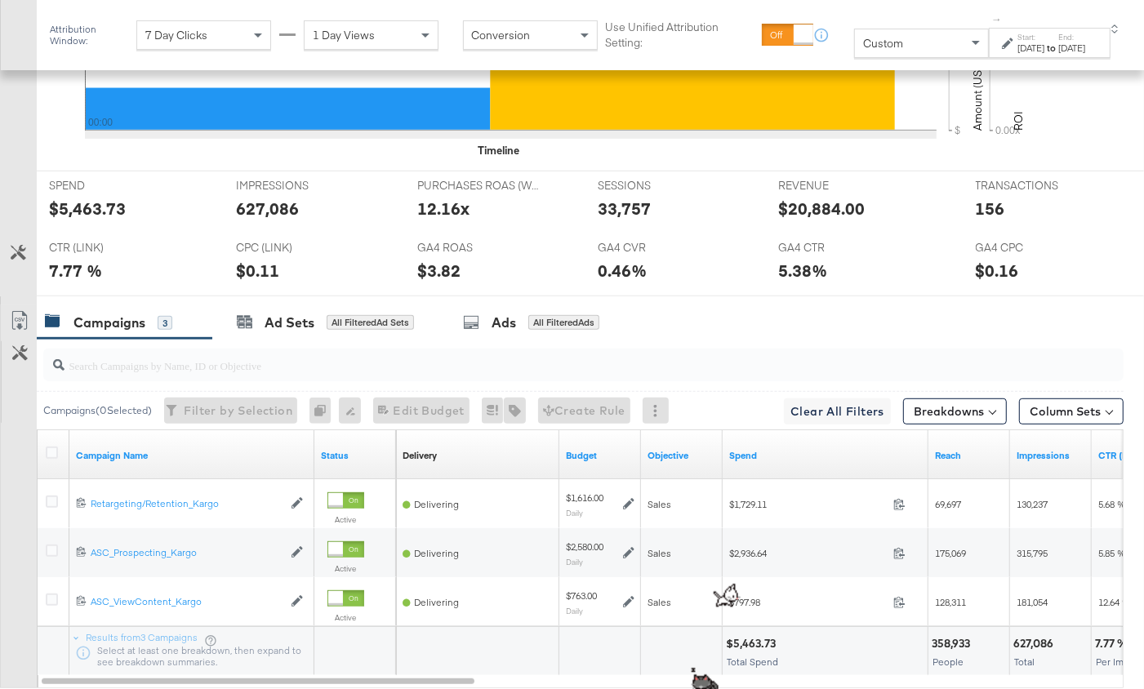
scroll to position [594, 0]
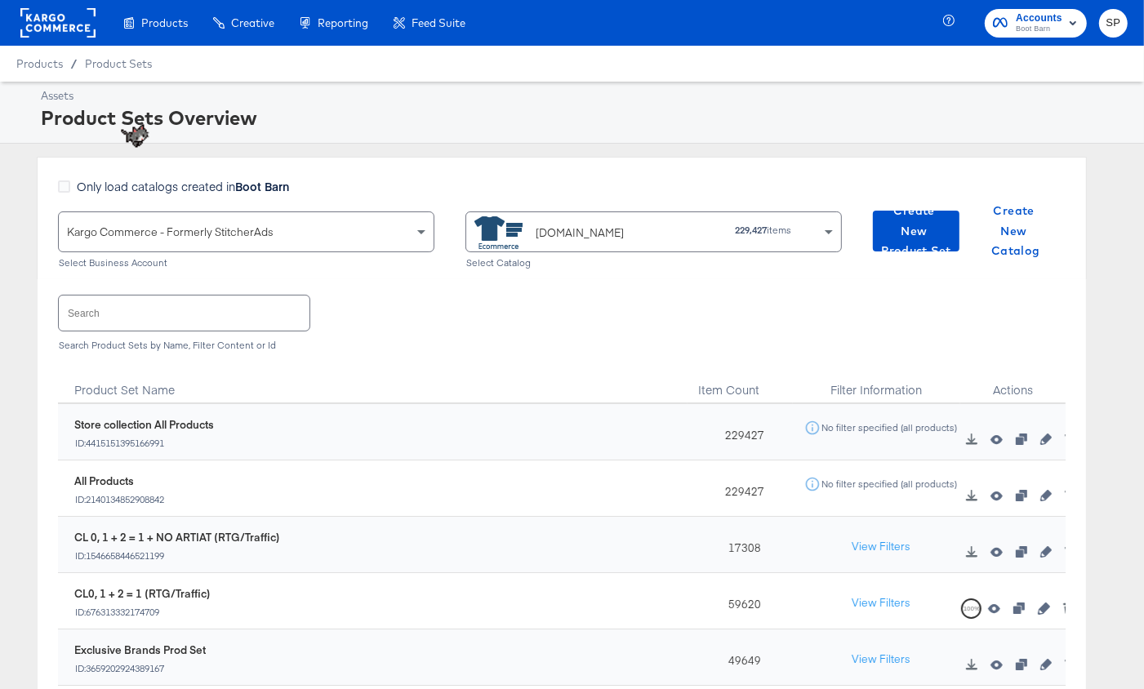
scroll to position [21, 1]
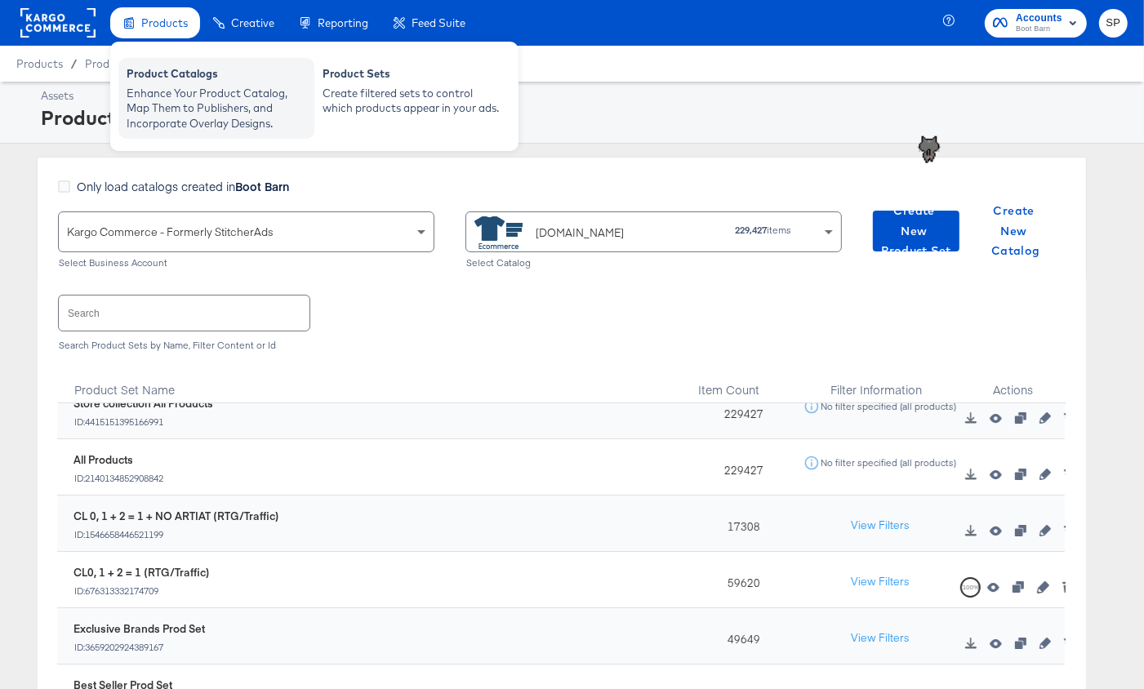
click at [193, 113] on div "Enhance Your Product Catalog, Map Them to Publishers, and Incorporate Overlay D…" at bounding box center [217, 109] width 180 height 46
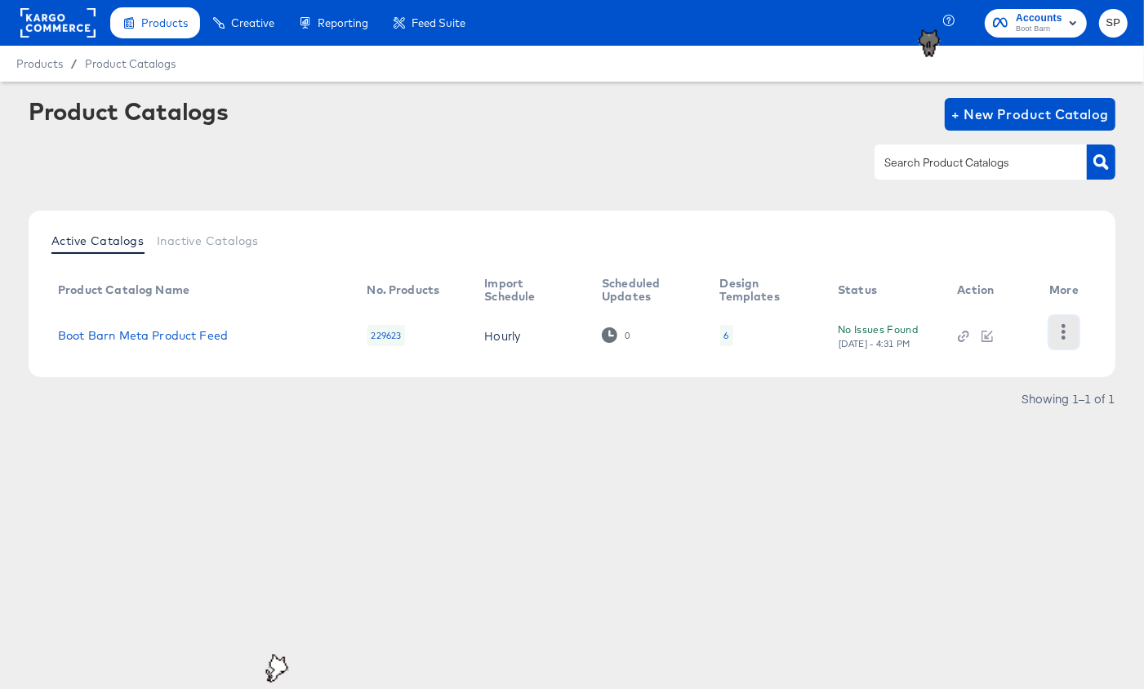
click at [1064, 336] on icon "button" at bounding box center [1064, 332] width 4 height 16
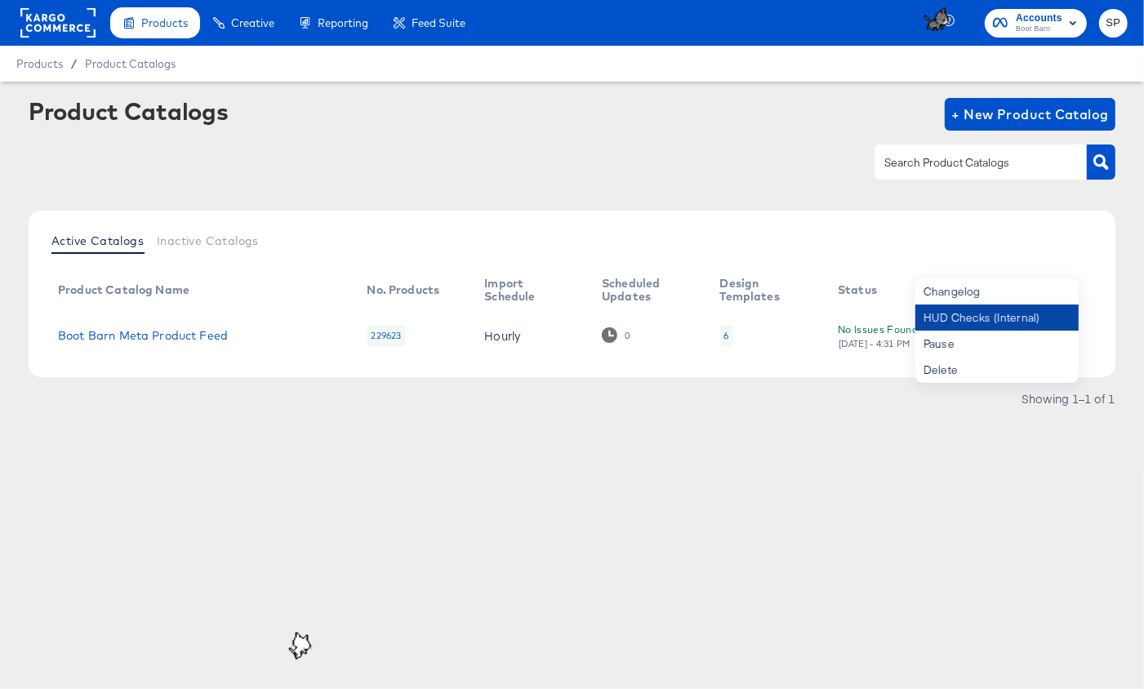
click at [991, 311] on div "HUD Checks (Internal)" at bounding box center [996, 318] width 163 height 26
